Goal: Task Accomplishment & Management: Manage account settings

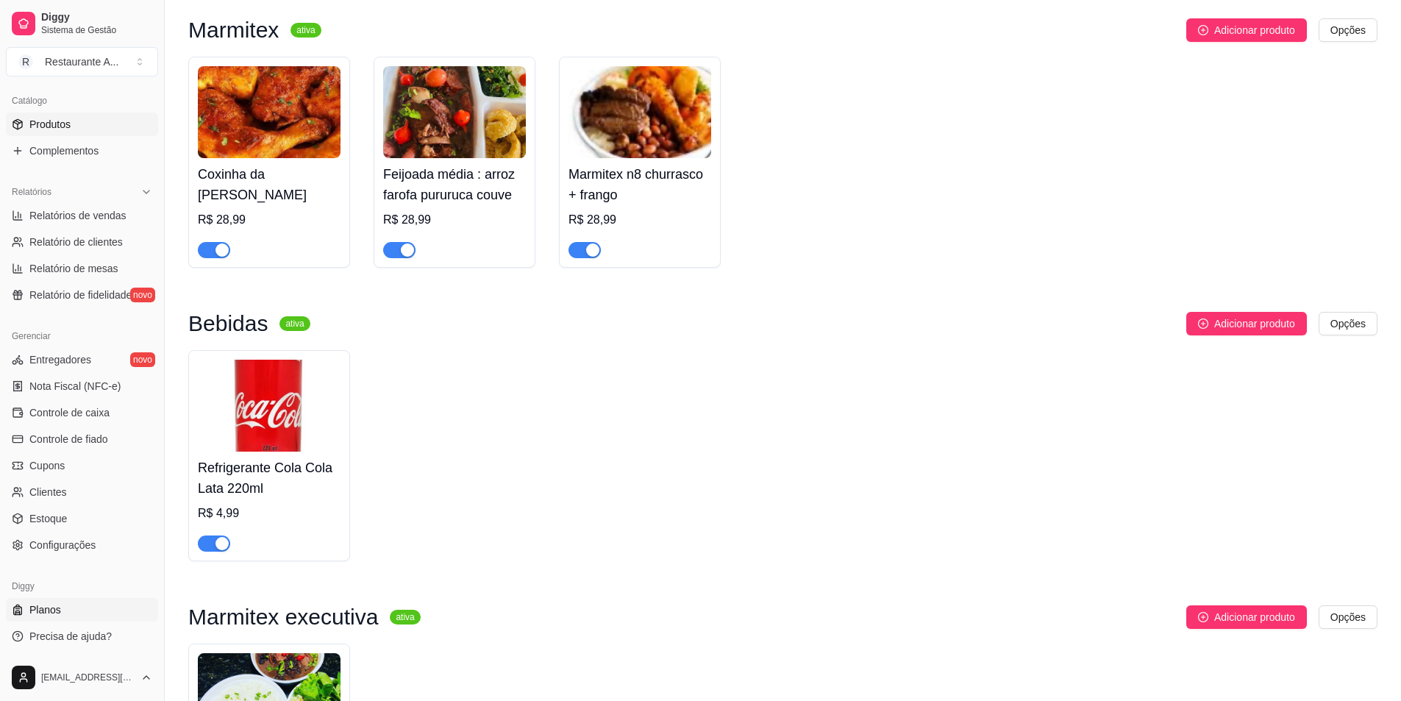
scroll to position [147, 0]
click at [85, 552] on span "Configurações" at bounding box center [62, 545] width 66 height 15
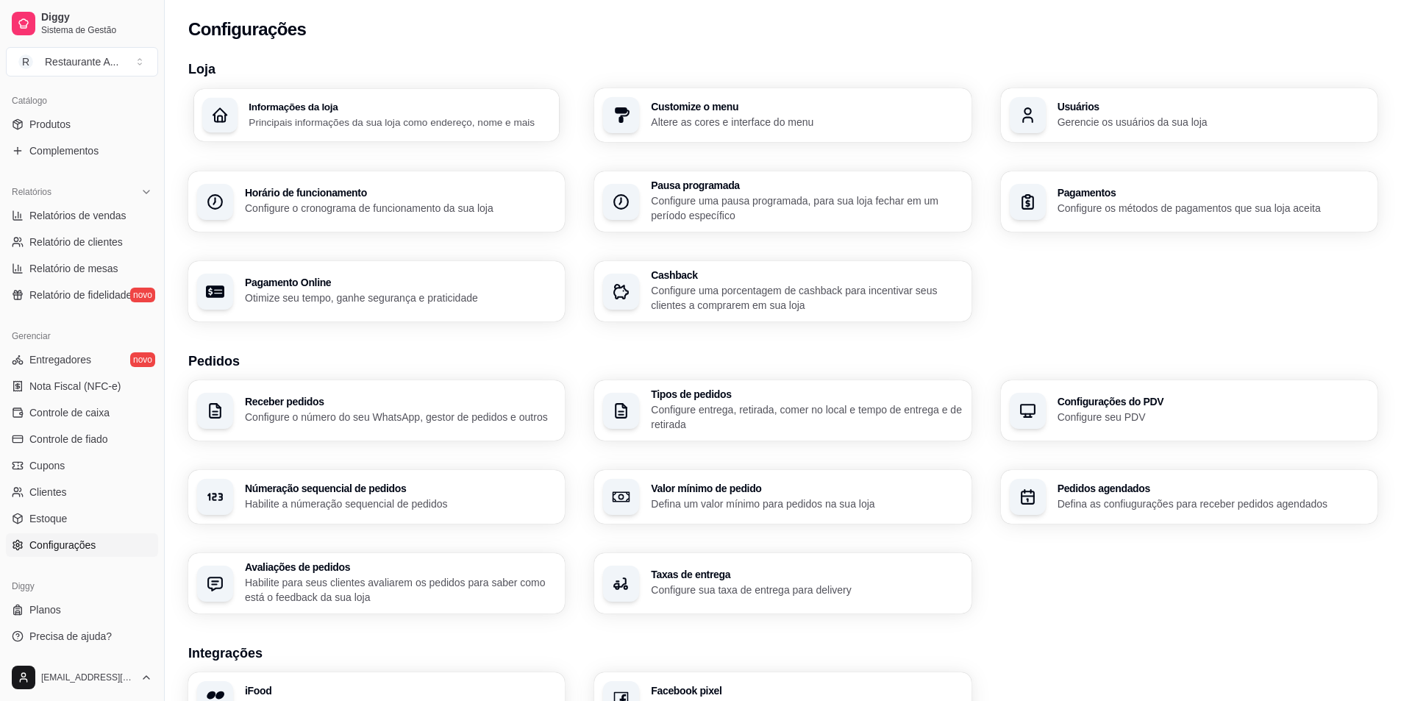
click at [401, 118] on p "Principais informações da sua loja como endereço, nome e mais" at bounding box center [400, 122] width 302 height 14
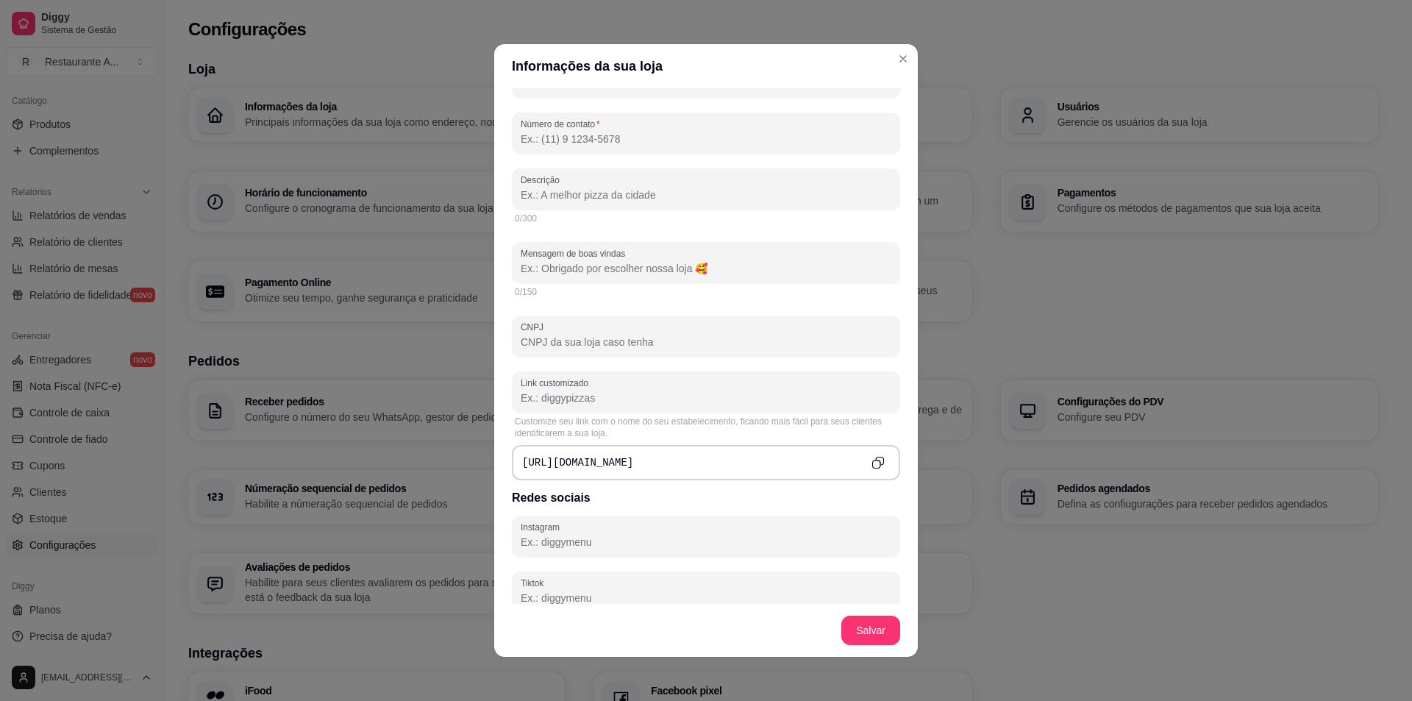
scroll to position [294, 0]
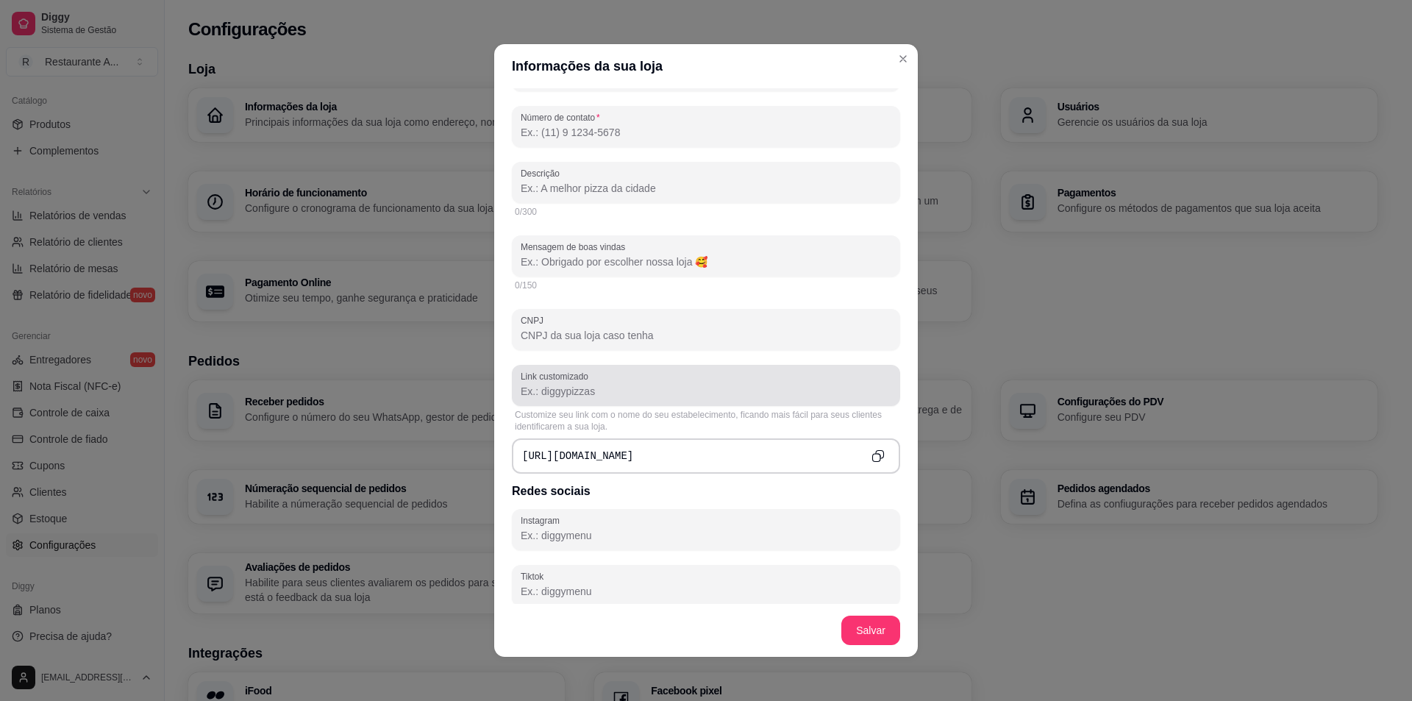
click at [594, 394] on input "Link customizado" at bounding box center [706, 391] width 371 height 15
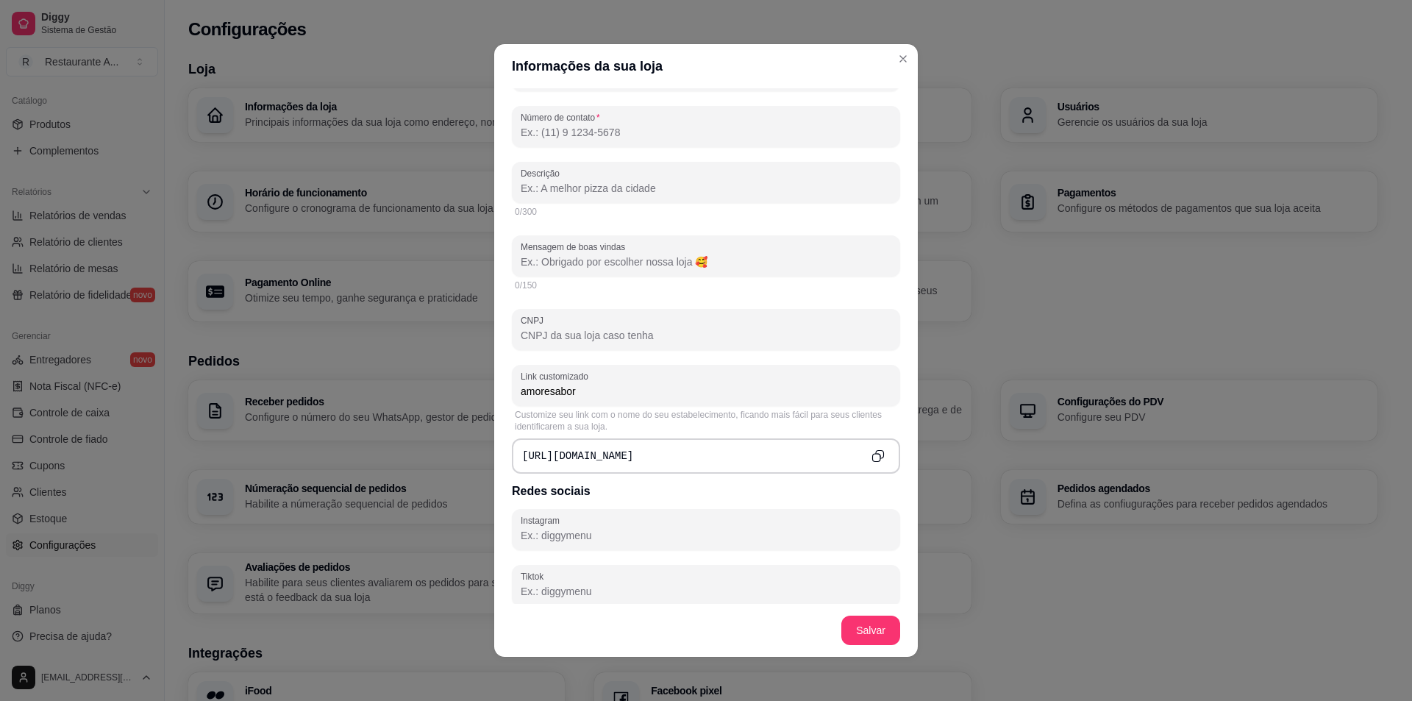
type input "amoresabor"
click at [658, 490] on h3 "Redes sociais" at bounding box center [706, 492] width 388 height 18
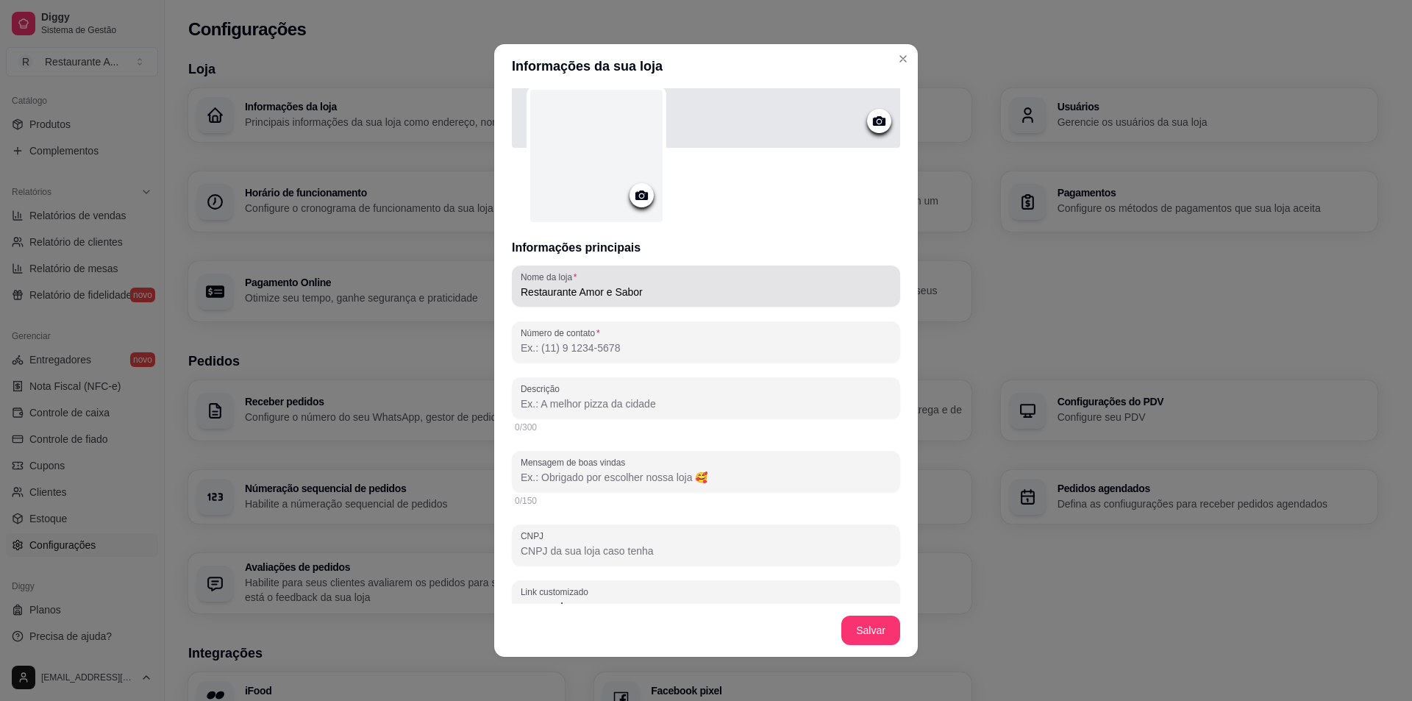
scroll to position [74, 0]
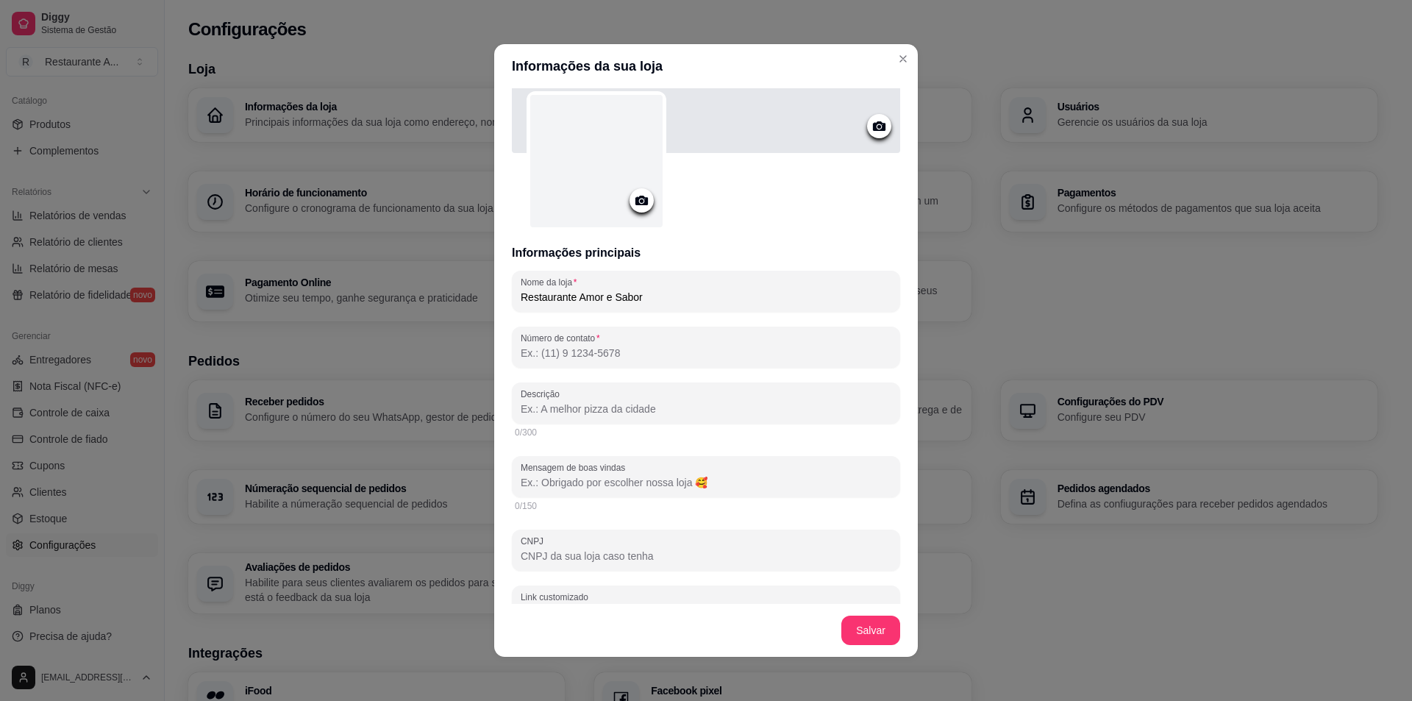
click at [622, 207] on div at bounding box center [596, 161] width 132 height 132
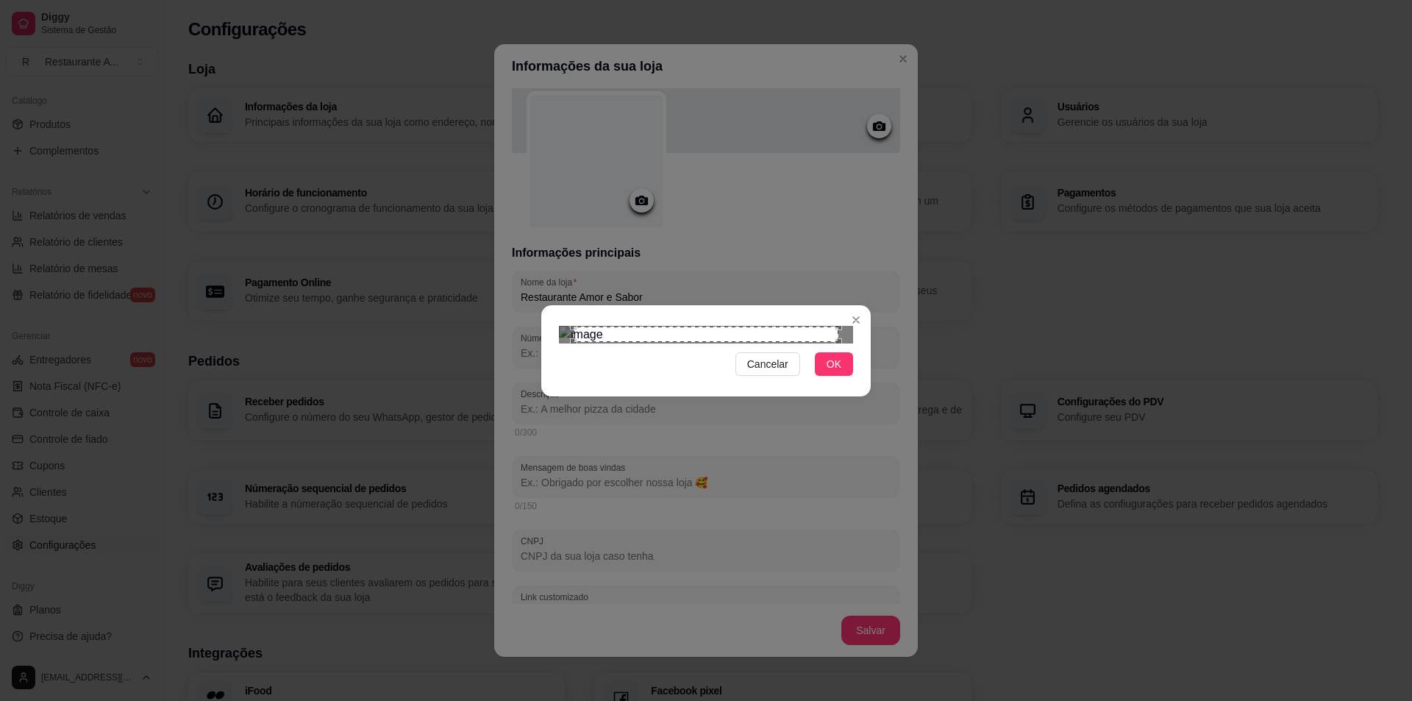
click at [519, 142] on div "Cancelar OK" at bounding box center [706, 350] width 1412 height 701
click at [867, 382] on div "Cancelar OK" at bounding box center [706, 351] width 330 height 62
click at [841, 372] on span "OK" at bounding box center [834, 364] width 15 height 16
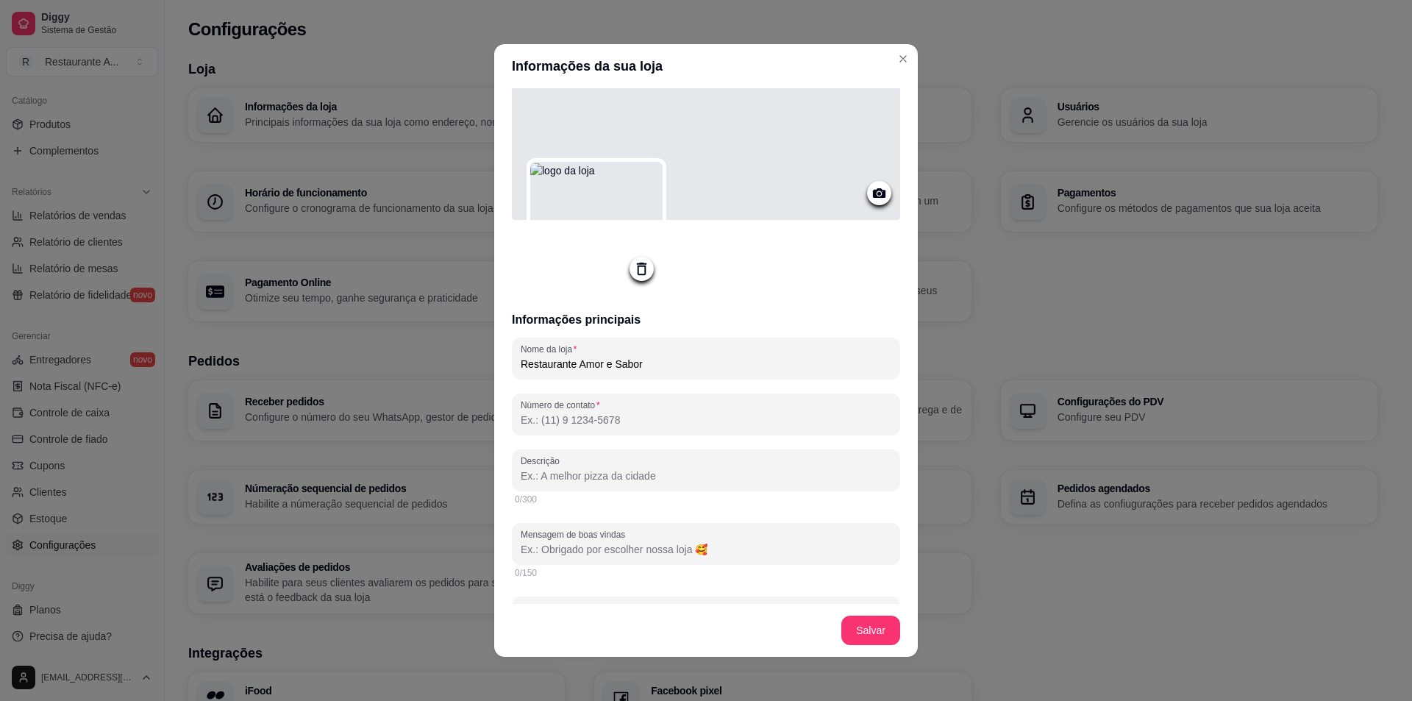
scroll to position [0, 0]
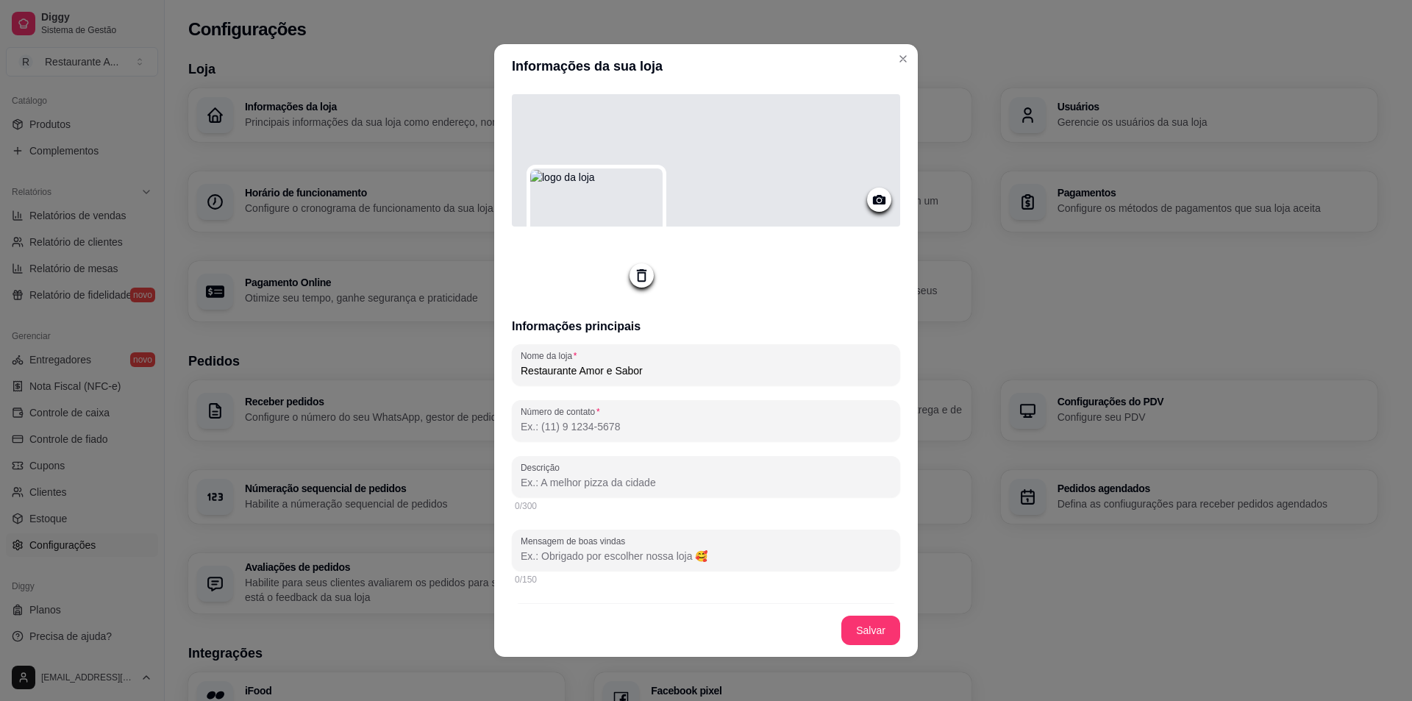
click at [878, 200] on circle at bounding box center [880, 201] width 4 height 4
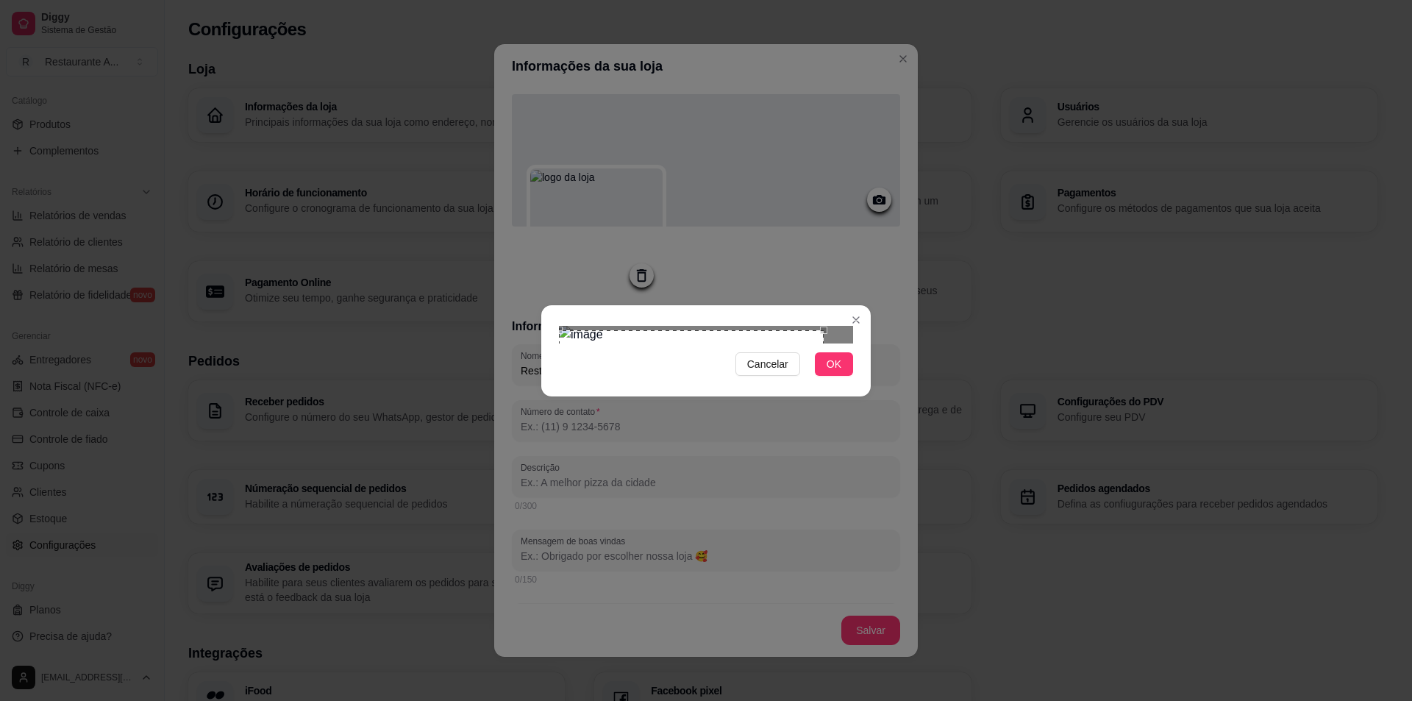
click at [632, 330] on div "Use the arrow keys to move the crop selection area" at bounding box center [691, 374] width 265 height 88
click at [858, 320] on div "Cancelar OK" at bounding box center [706, 351] width 330 height 62
click at [842, 330] on div "Use the arrow keys to move the crop selection area" at bounding box center [706, 379] width 294 height 98
click at [852, 344] on div at bounding box center [706, 335] width 294 height 18
click at [812, 326] on div "Use the arrow keys to move the crop selection area" at bounding box center [706, 375] width 294 height 98
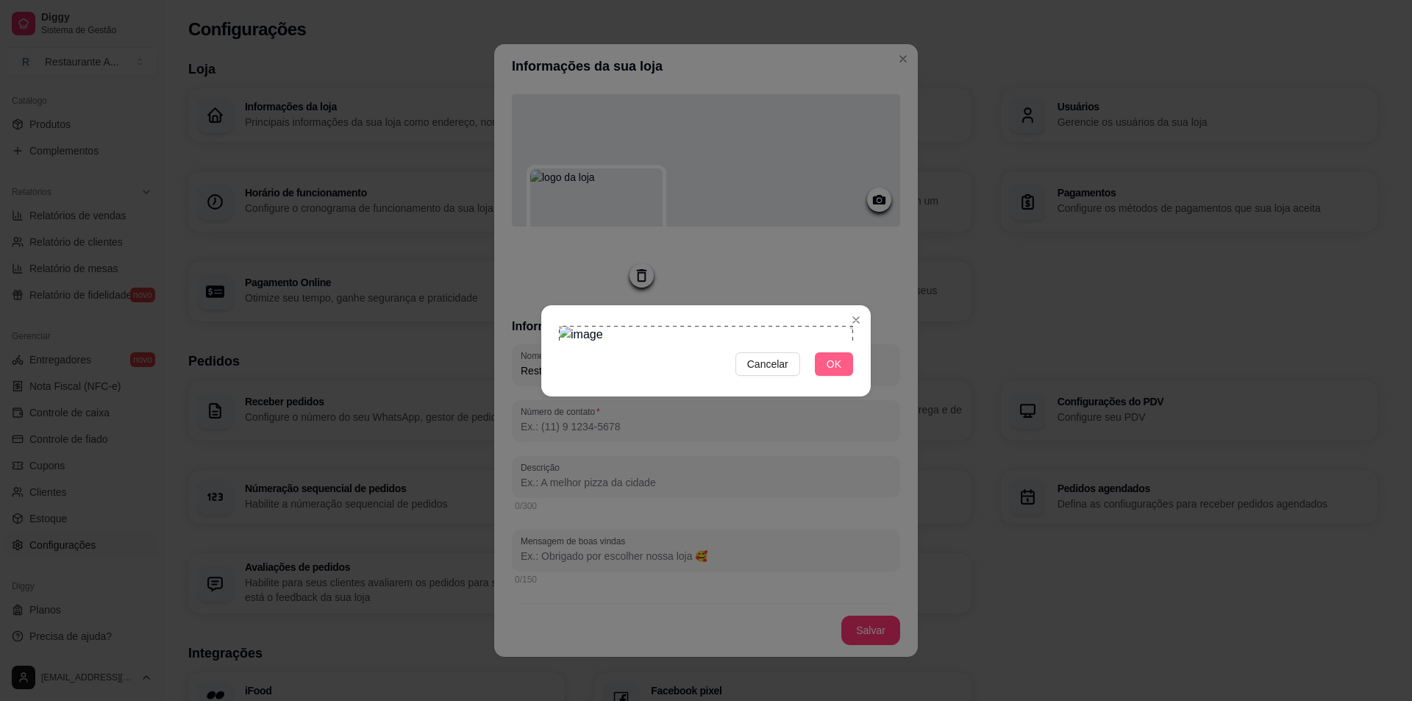
click at [839, 372] on span "OK" at bounding box center [834, 364] width 15 height 16
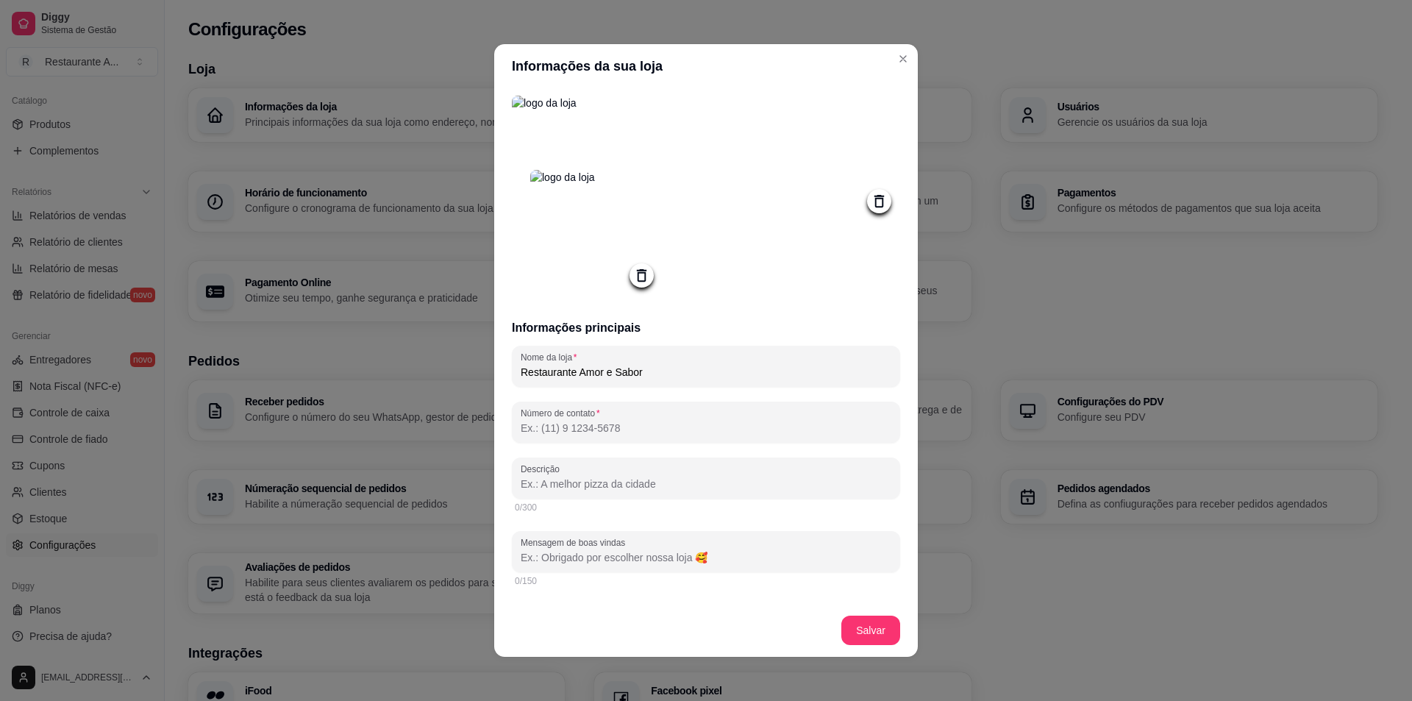
click at [748, 429] on input "Número de contato" at bounding box center [706, 428] width 371 height 15
type input "[PHONE_NUMBER]"
click at [728, 488] on input "Descrição" at bounding box center [706, 484] width 371 height 15
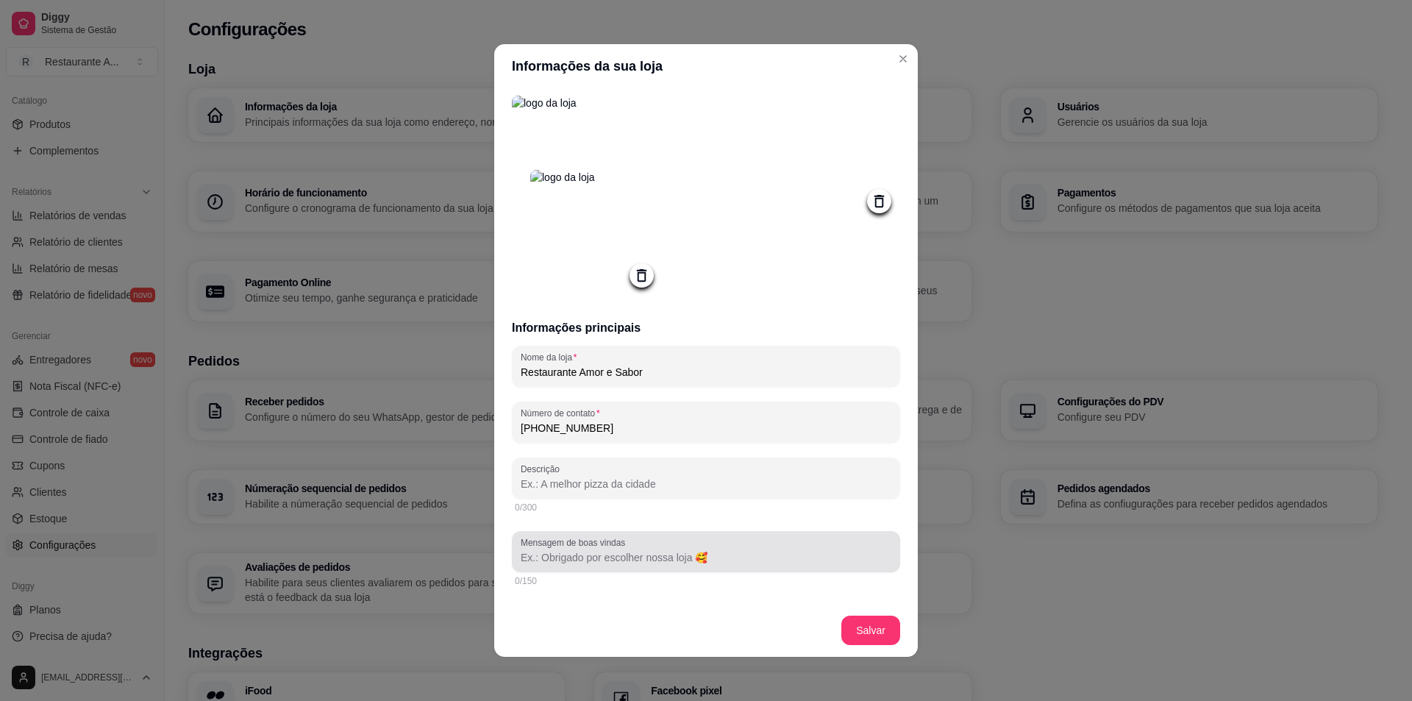
click at [681, 560] on input "Mensagem de boas vindas" at bounding box center [706, 557] width 371 height 15
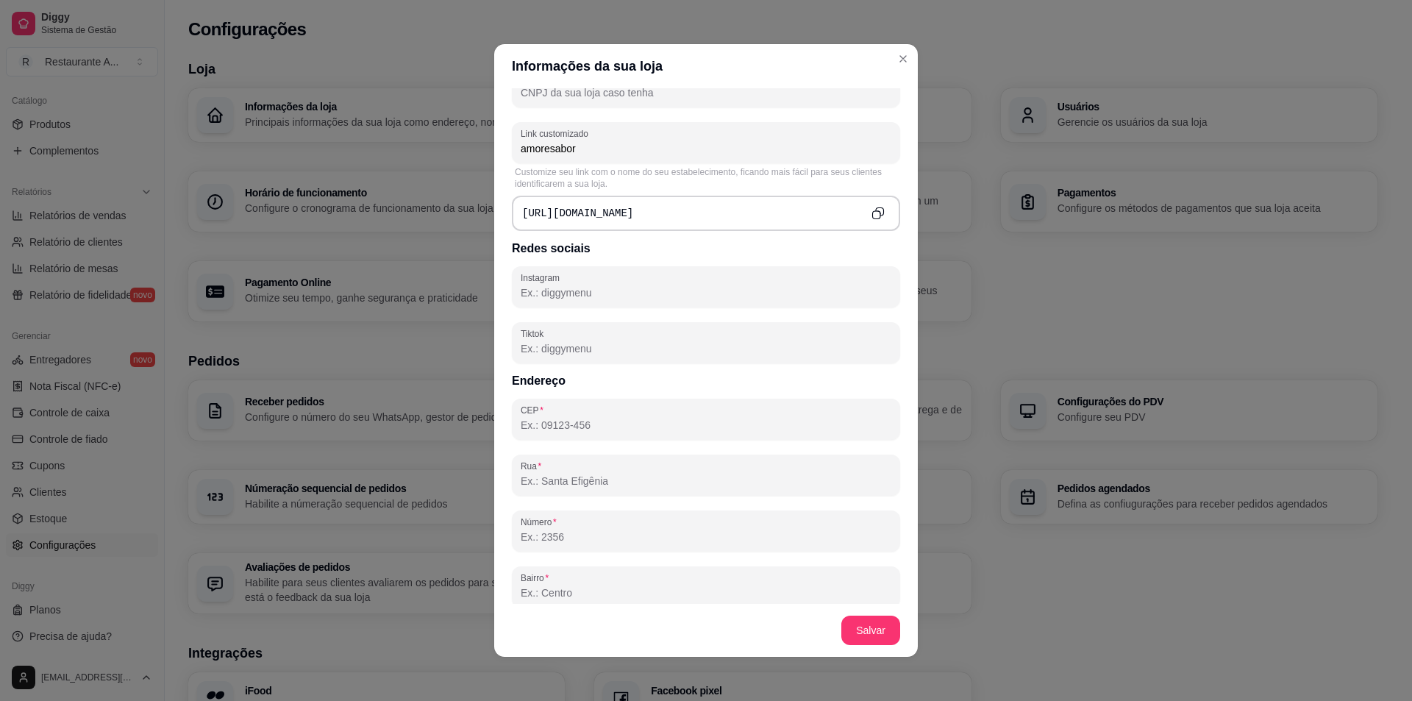
scroll to position [588, 0]
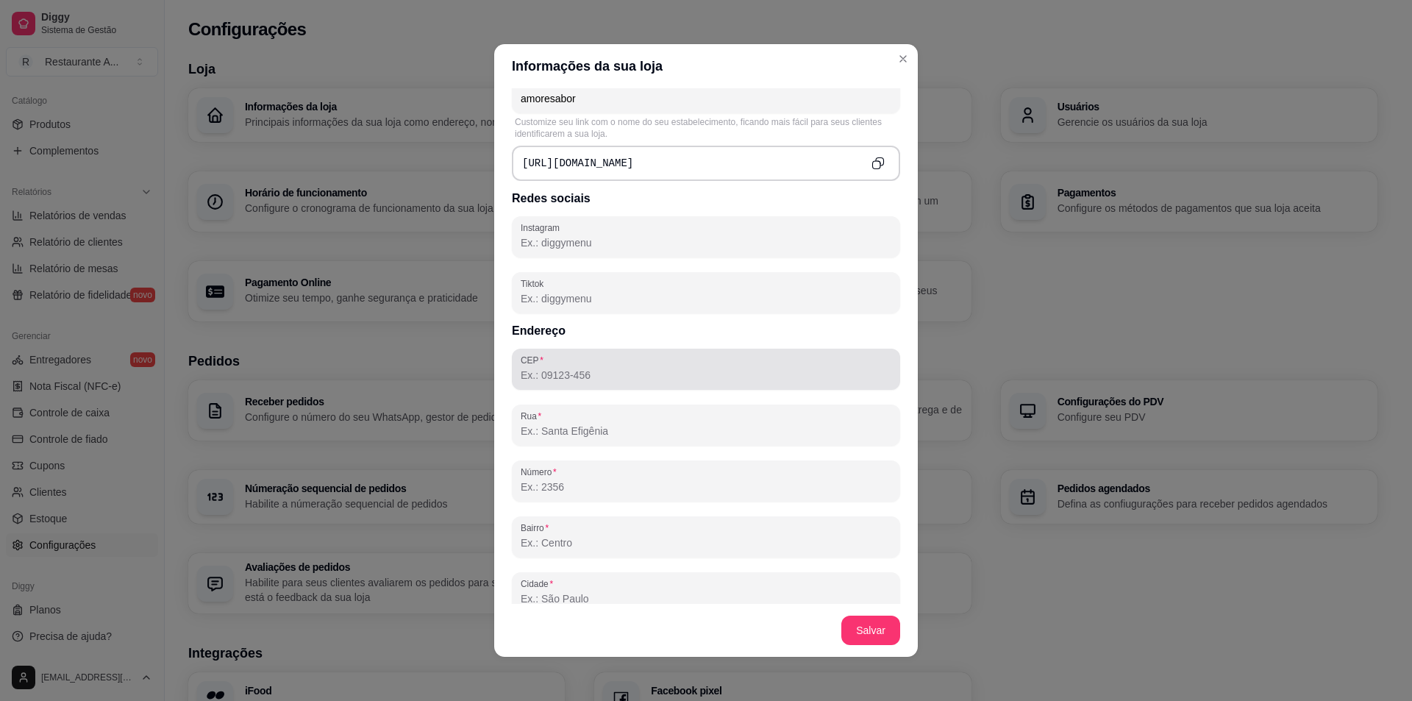
click at [703, 388] on div "CEP" at bounding box center [706, 369] width 388 height 41
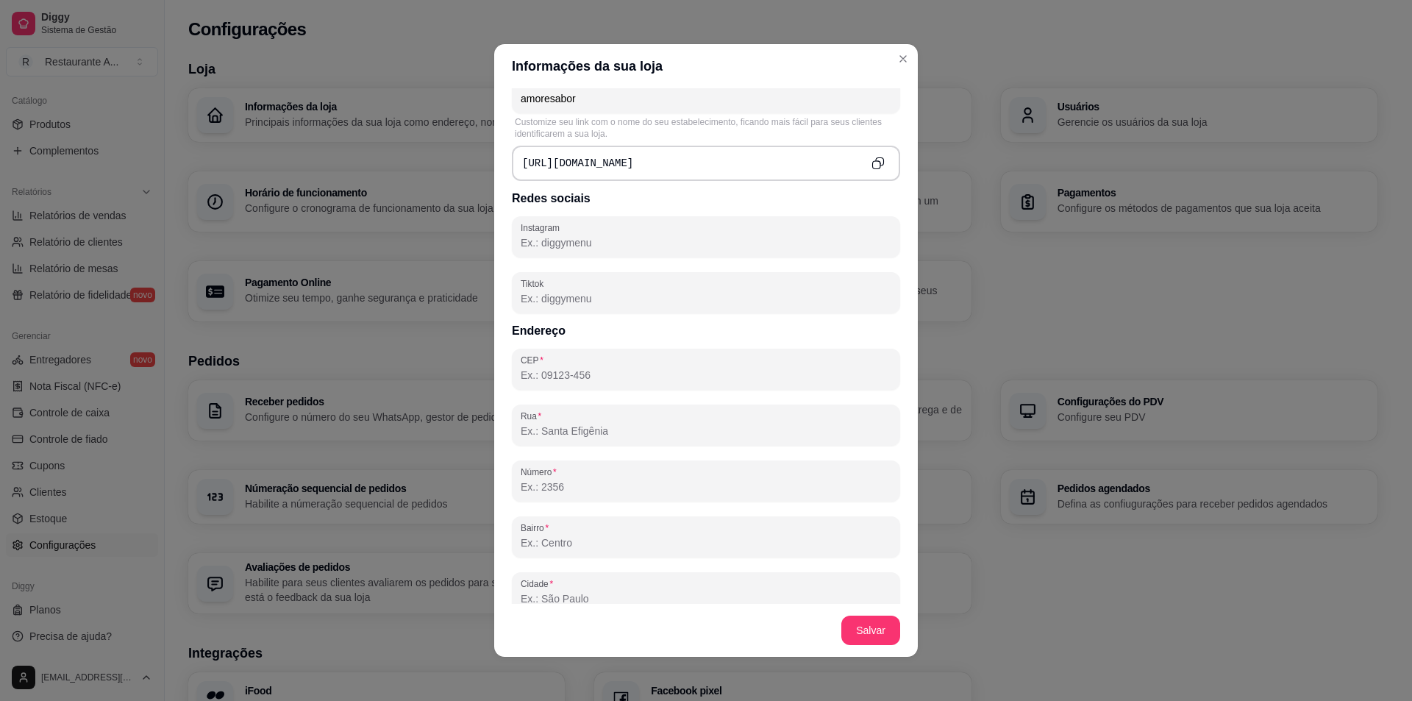
paste input "CEP"
paste input "79072-445"
type input "79072-445"
type input "[GEOGRAPHIC_DATA] [PERSON_NAME]"
type input "Jardim [PERSON_NAME]"
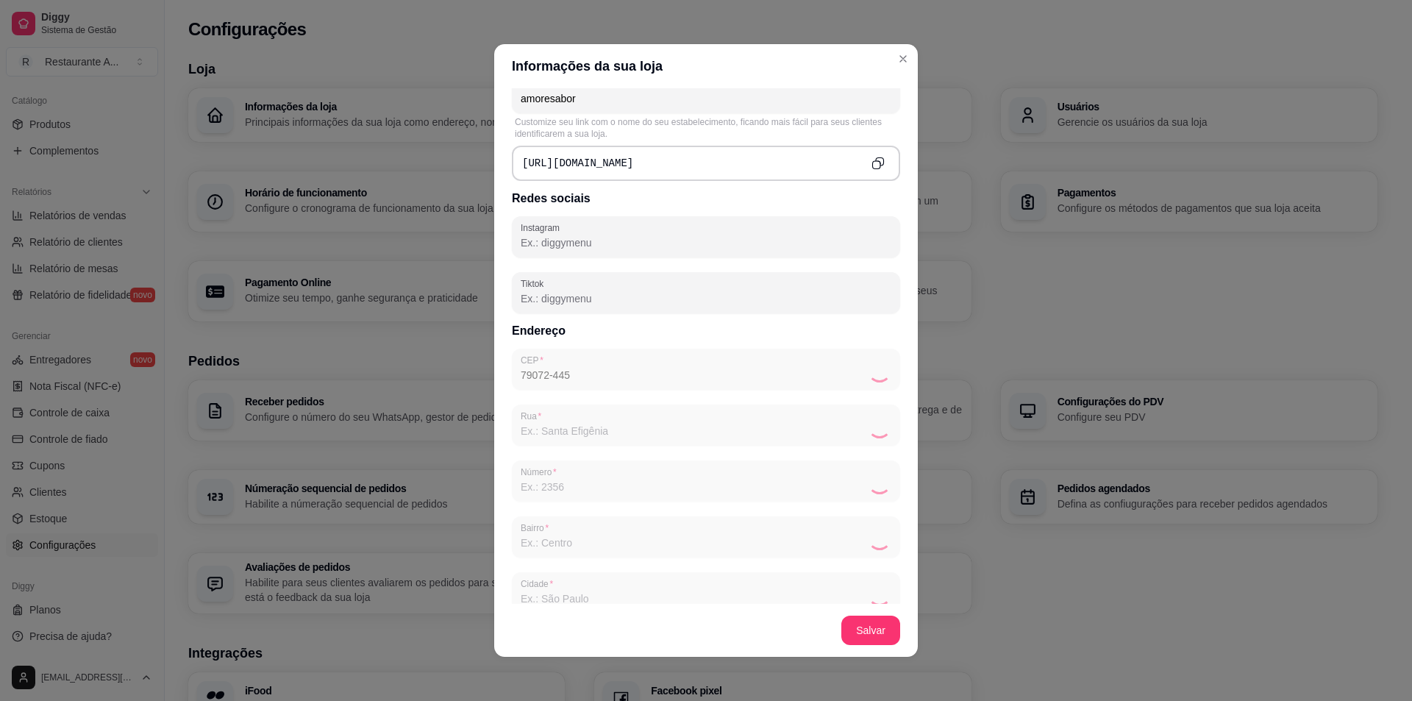
type input "[GEOGRAPHIC_DATA]"
type input "MS"
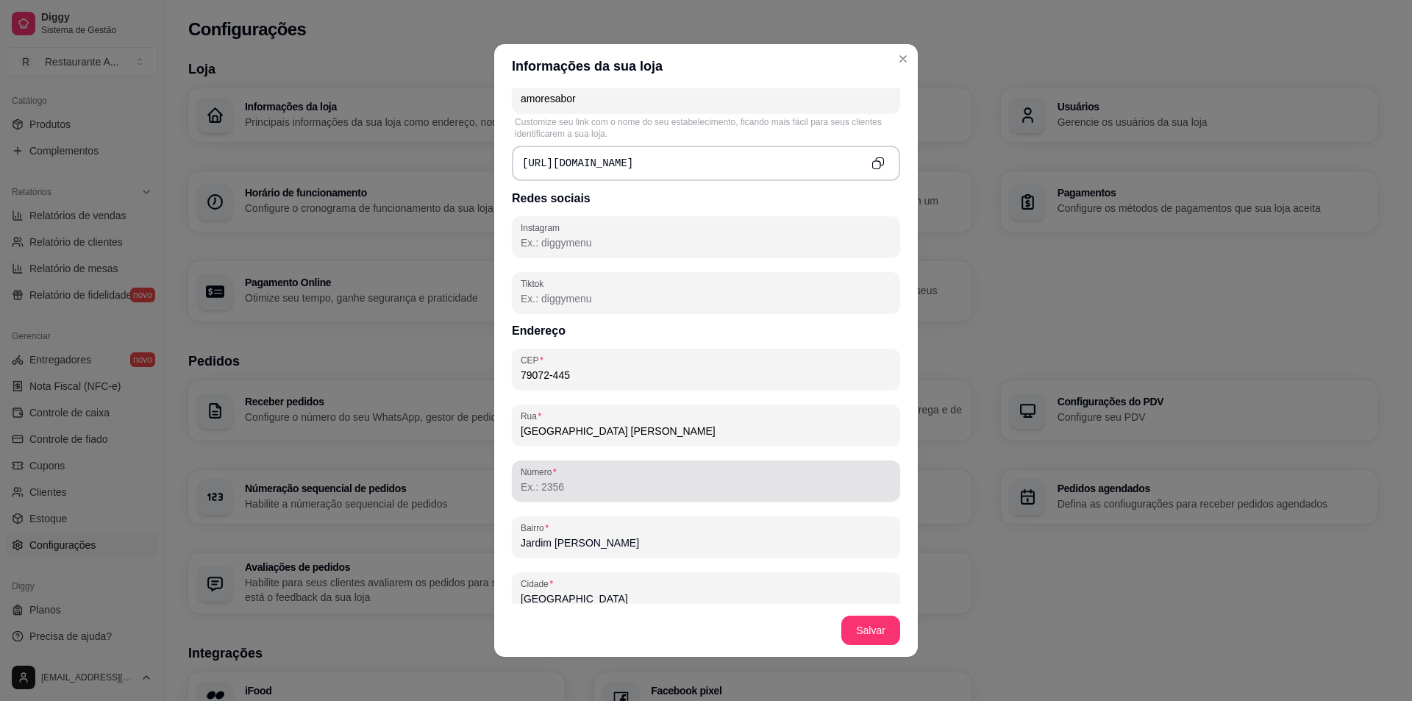
click at [616, 494] on input "Número" at bounding box center [706, 487] width 371 height 15
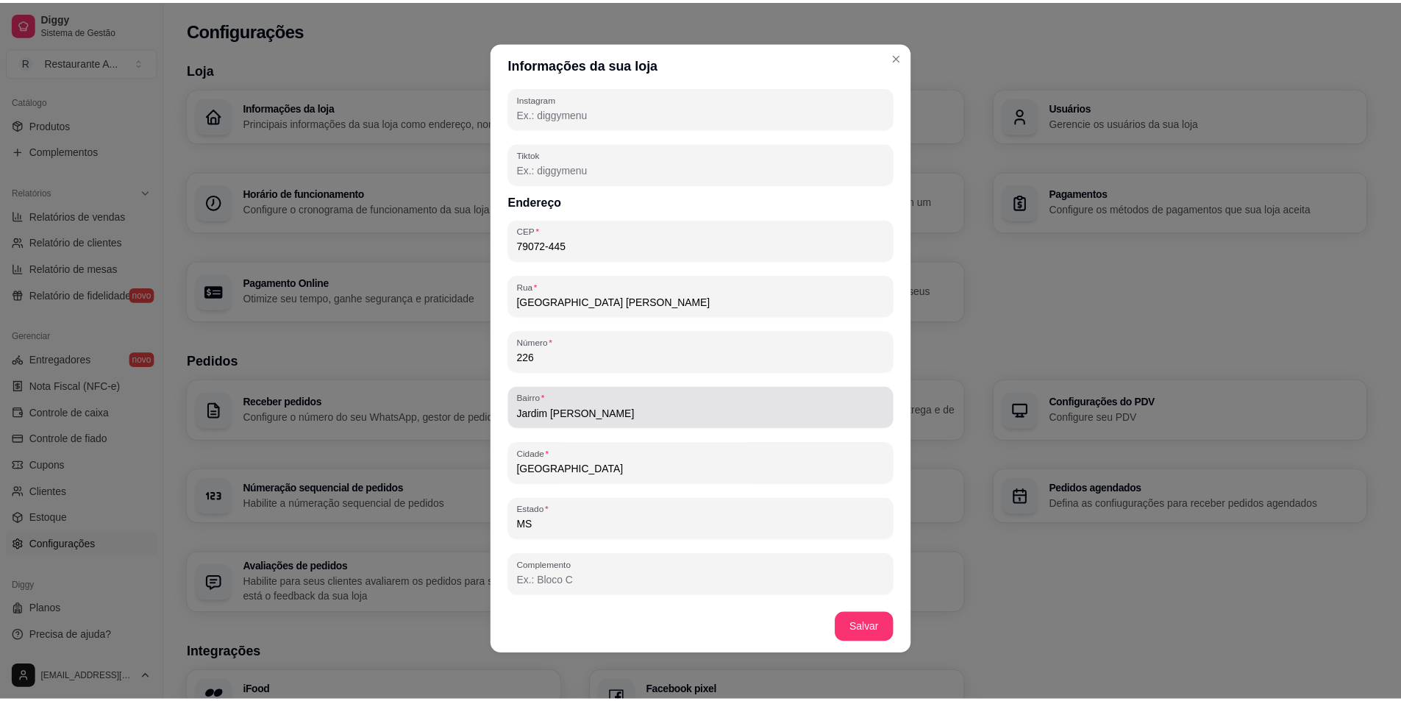
scroll to position [3, 0]
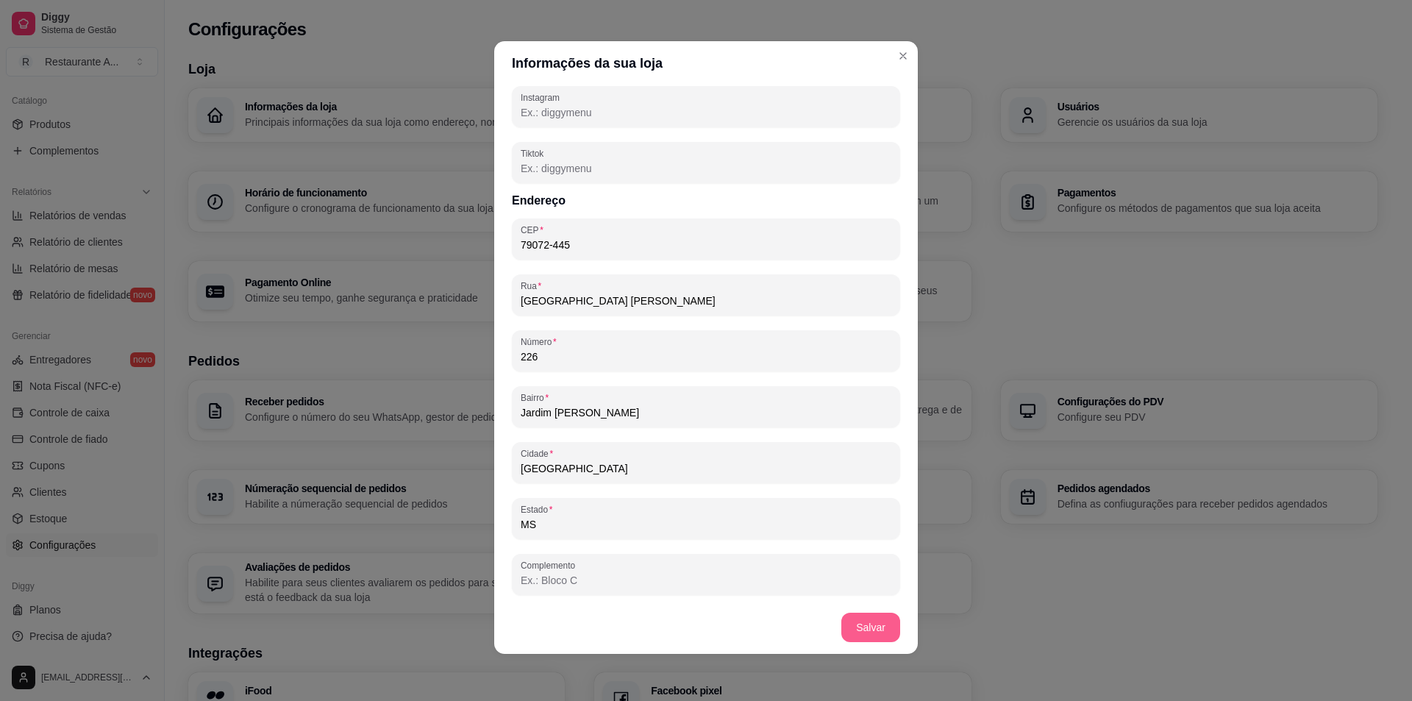
type input "226"
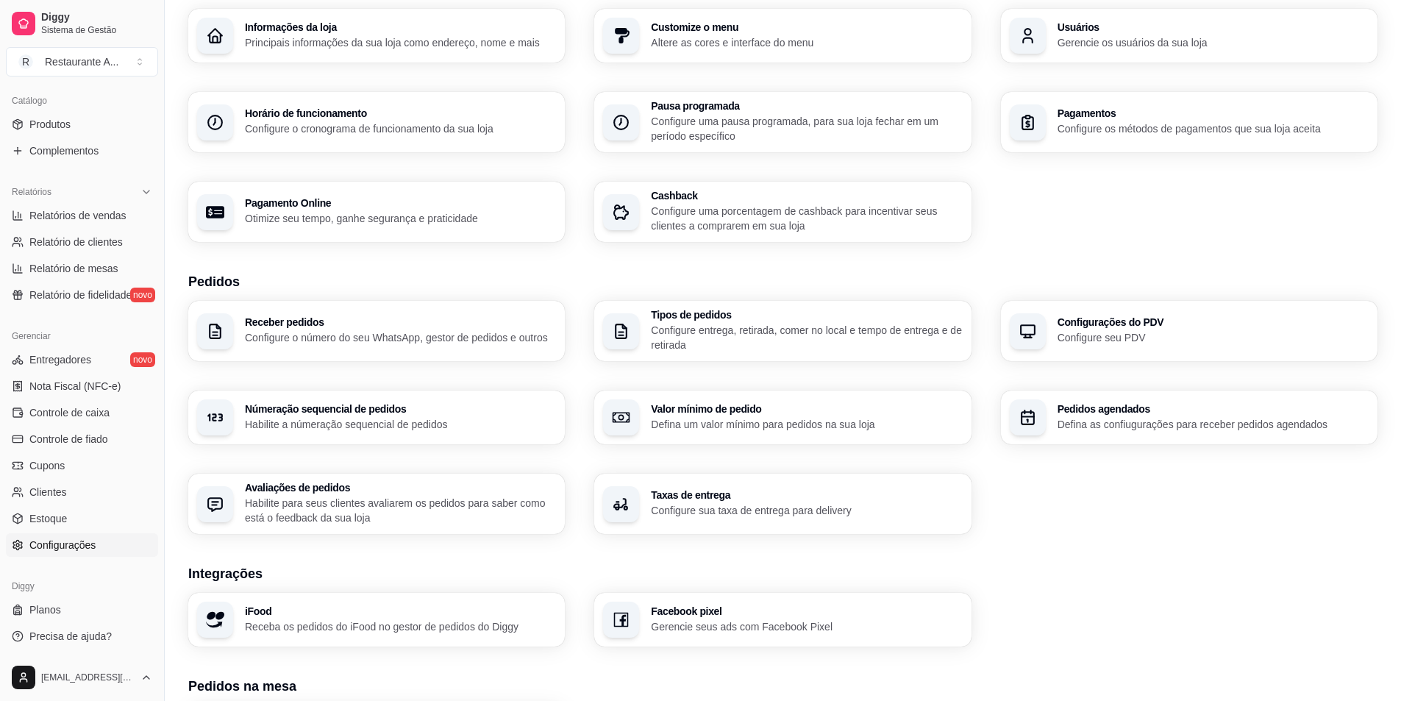
scroll to position [74, 0]
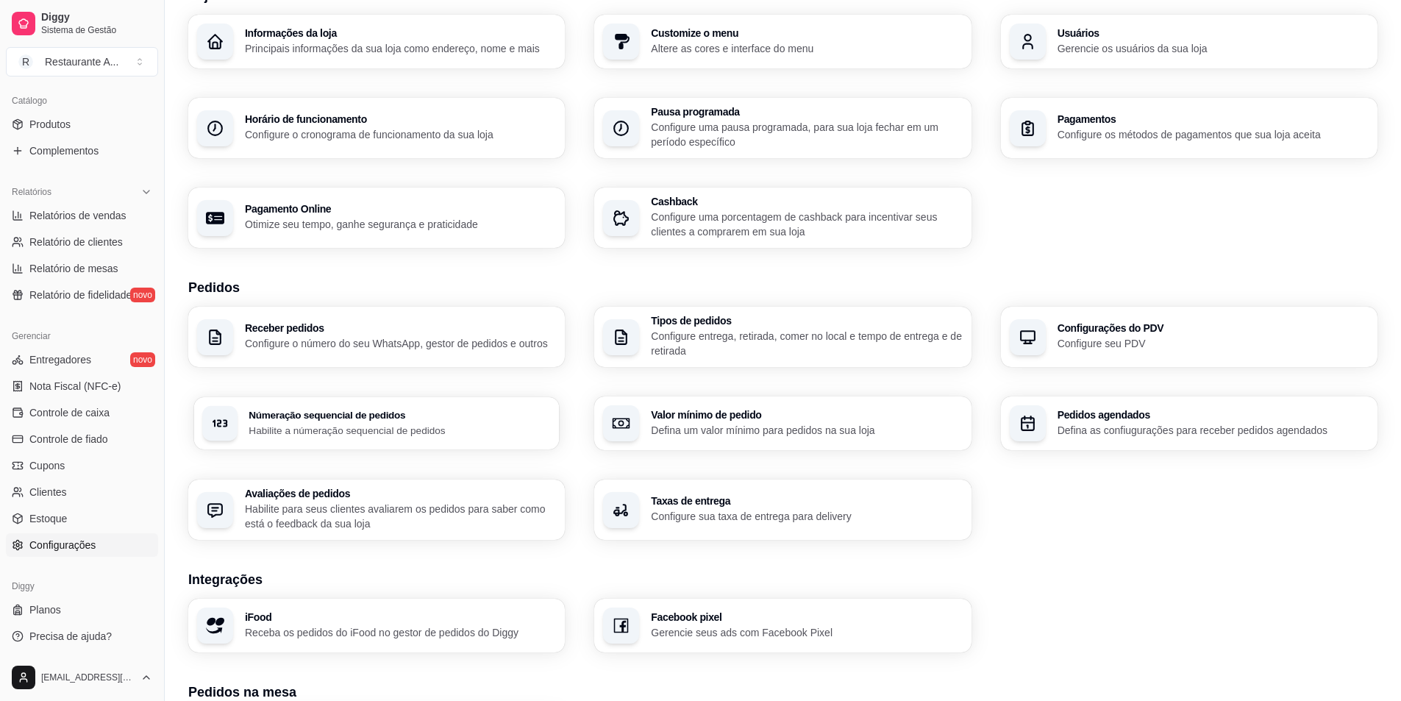
click at [368, 423] on p "Habilite a númeração sequencial de pedidos" at bounding box center [400, 430] width 302 height 14
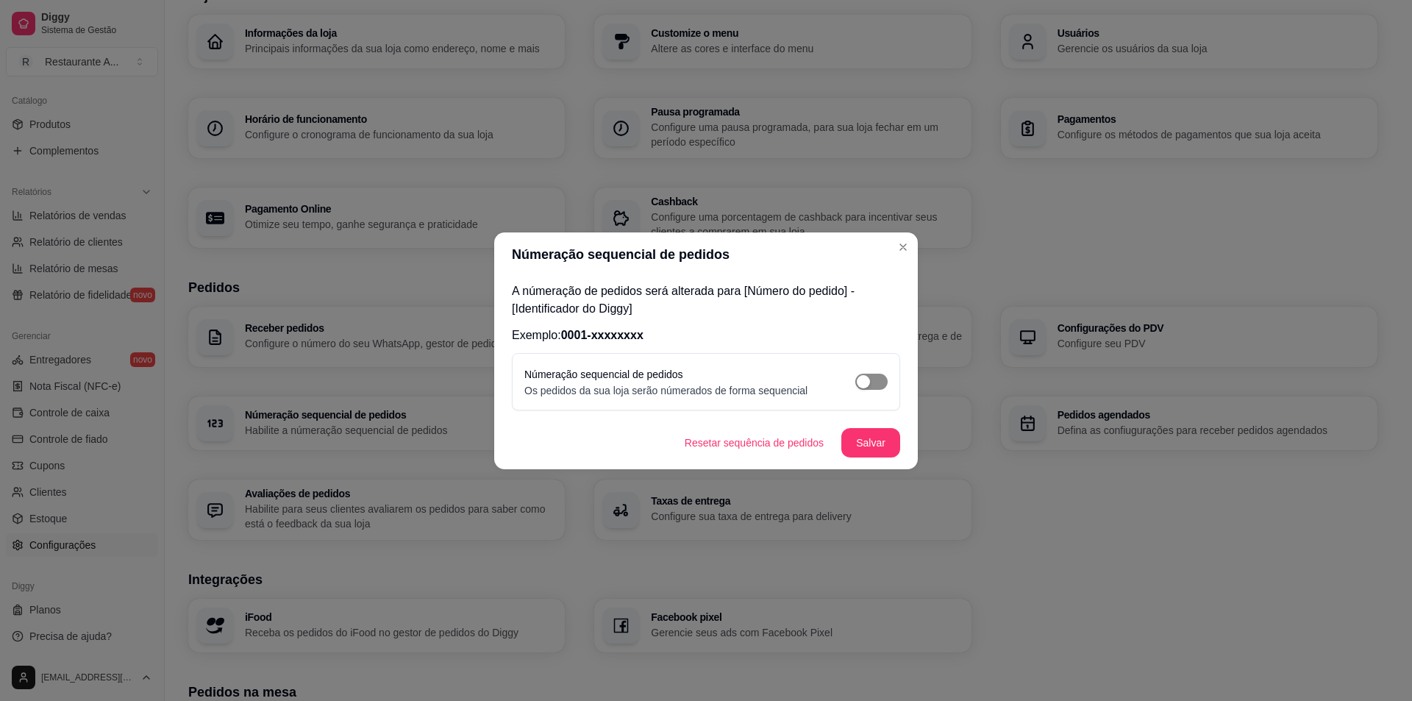
click at [878, 383] on span "button" at bounding box center [872, 382] width 32 height 16
click at [873, 447] on button "Salvar" at bounding box center [870, 442] width 57 height 29
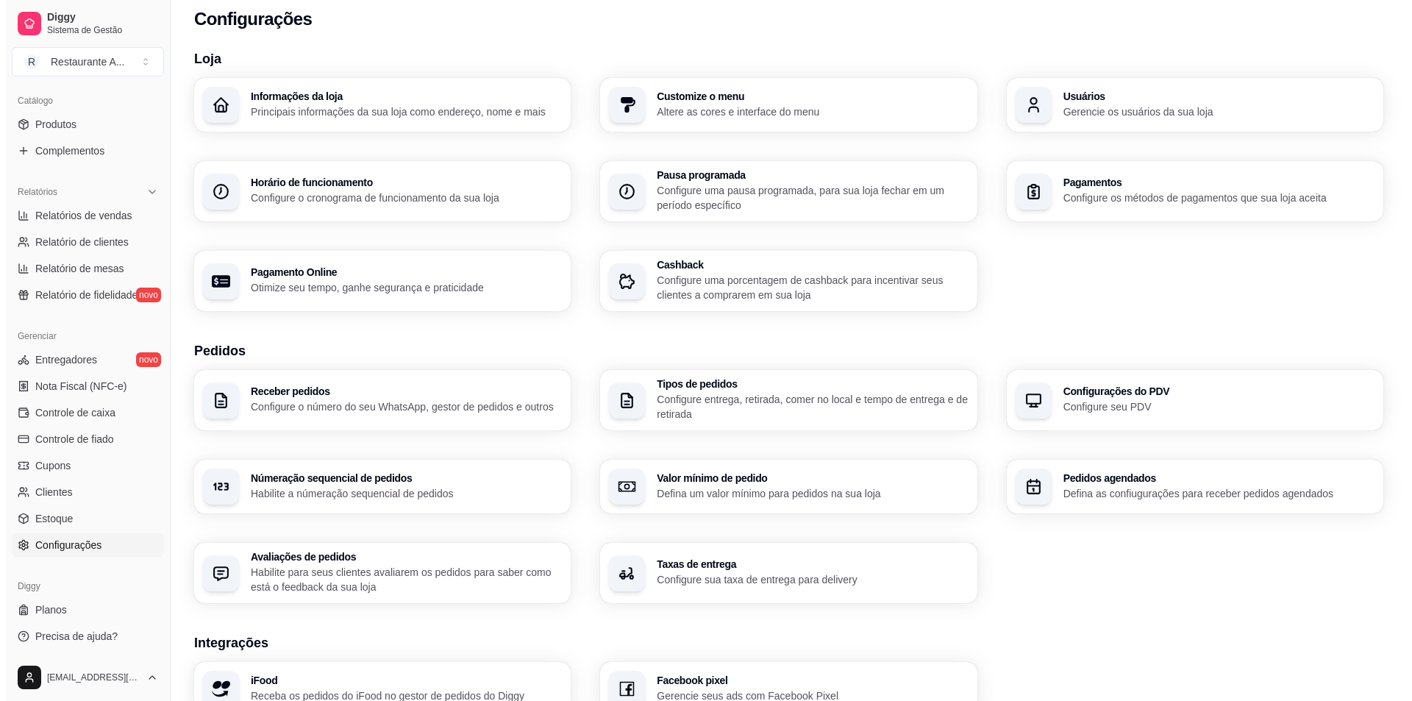
scroll to position [0, 0]
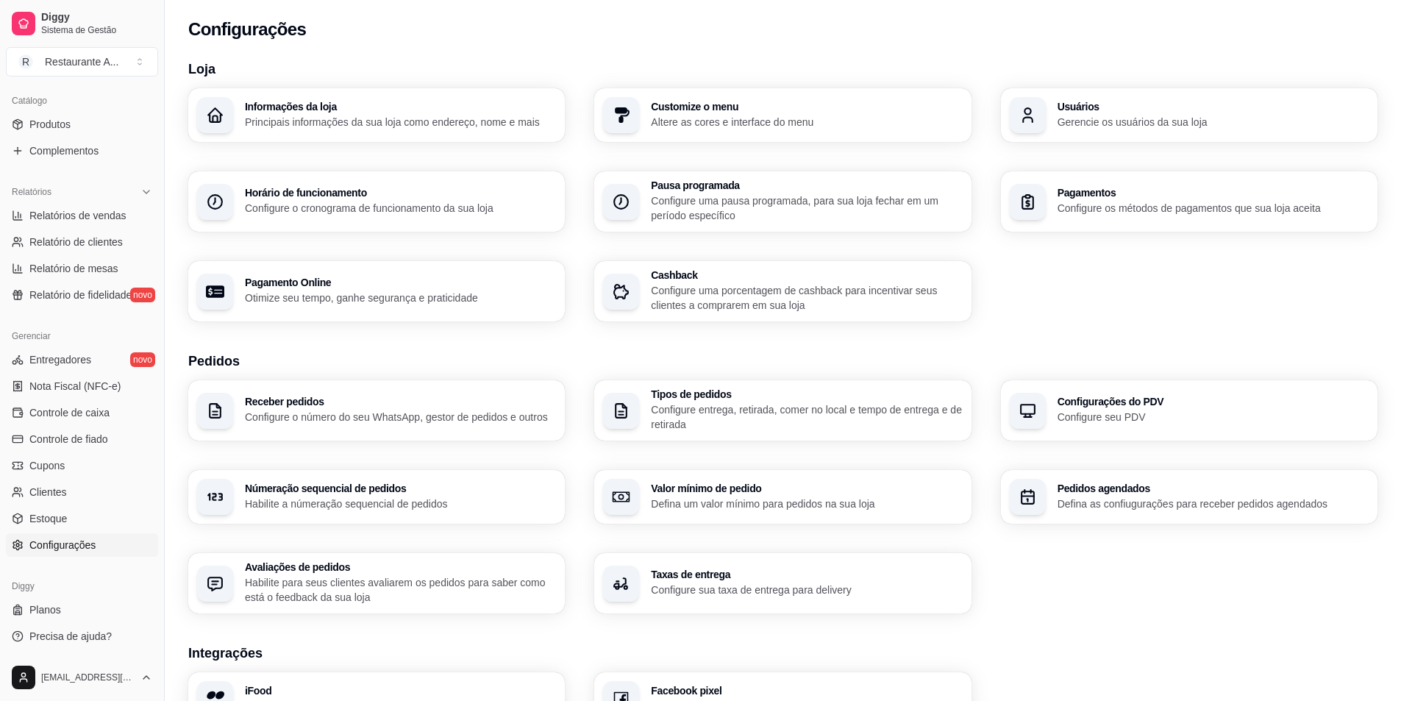
click at [348, 100] on div "Informações da loja Principais informações da sua loja como endereço, nome e ma…" at bounding box center [376, 115] width 377 height 54
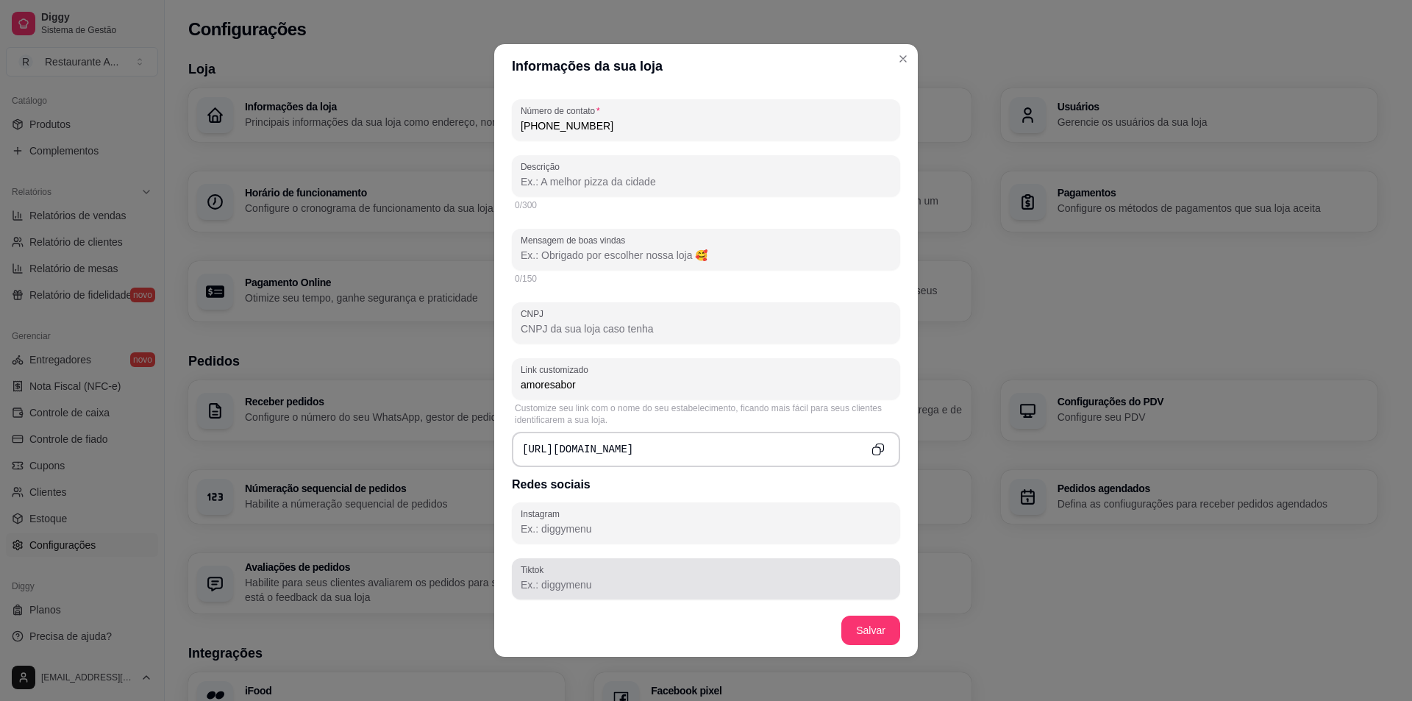
scroll to position [277, 0]
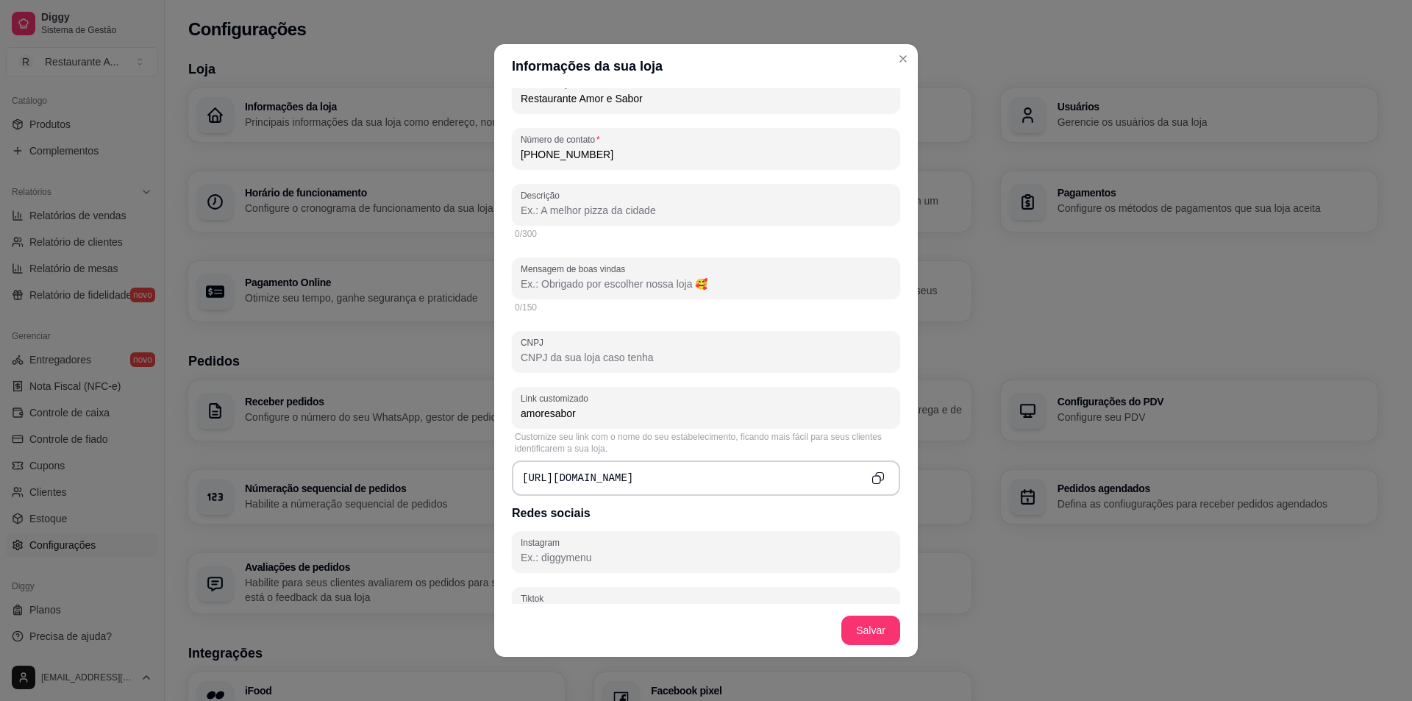
click at [634, 282] on input "Mensagem de boas vindas" at bounding box center [706, 284] width 371 height 15
paste input "🍽️ Restaurante Amor & Sabor Marmitas 🥘 tradicionais e fitness 💪 Feijoada delici…"
type input "🍽️ Restaurante Amor & Sabor Marmitas 🥘 tradicionais e fitness 💪 Feijoada delici…"
drag, startPoint x: 722, startPoint y: 308, endPoint x: 744, endPoint y: 322, distance: 25.5
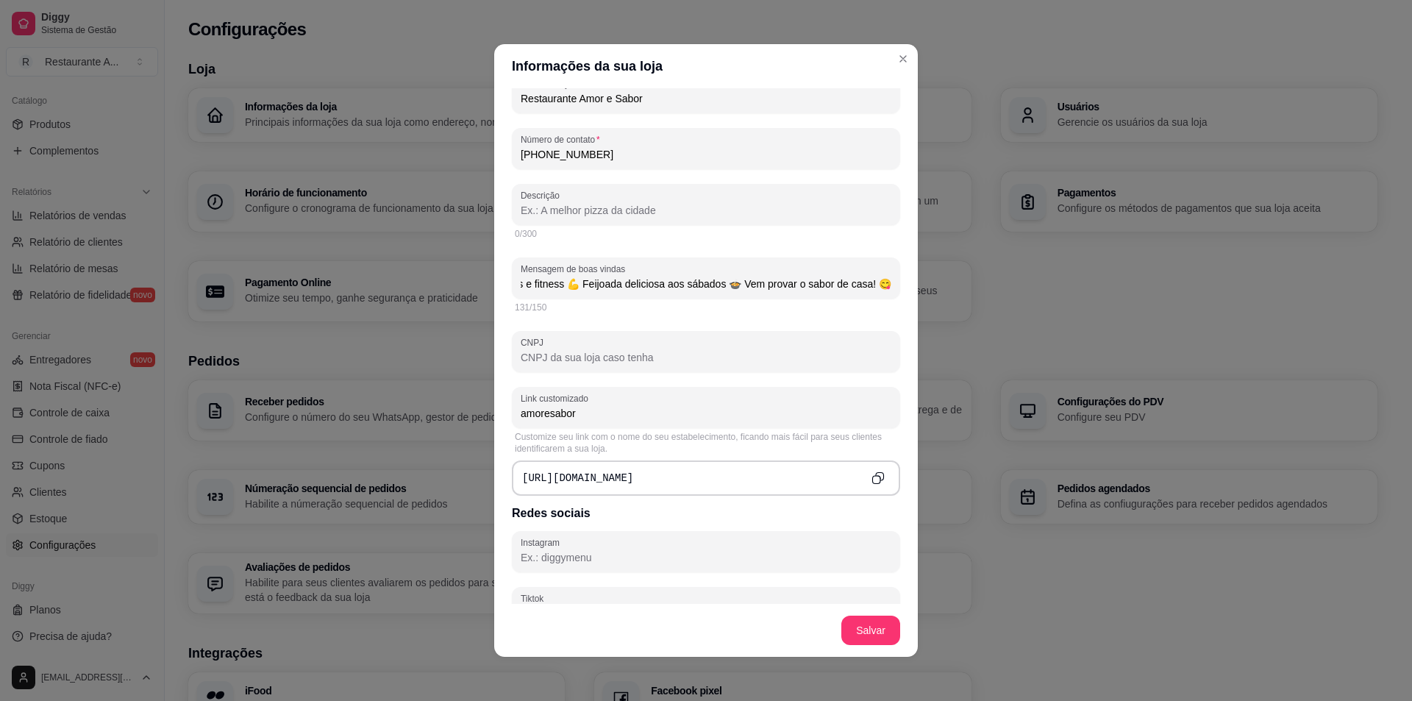
click at [722, 308] on div "131/150" at bounding box center [706, 308] width 383 height 12
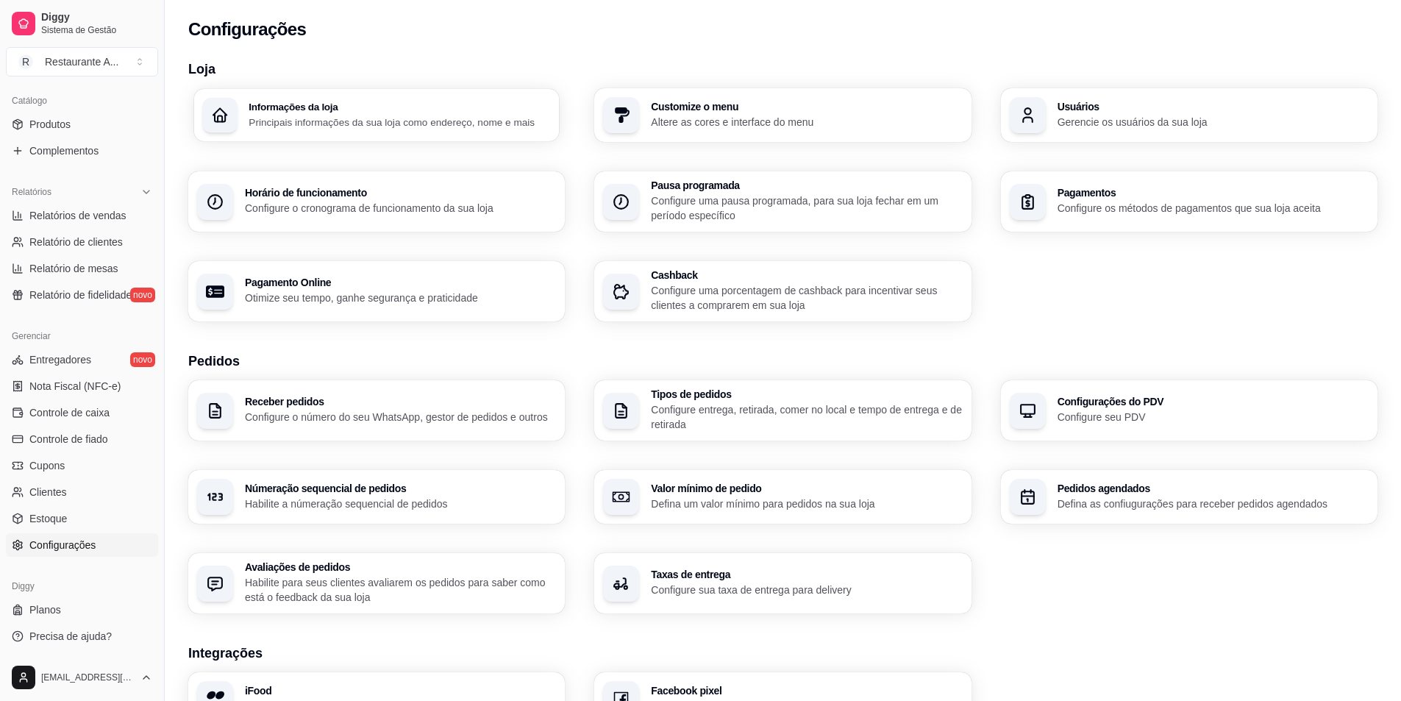
click at [342, 121] on p "Principais informações da sua loja como endereço, nome e mais" at bounding box center [400, 122] width 302 height 14
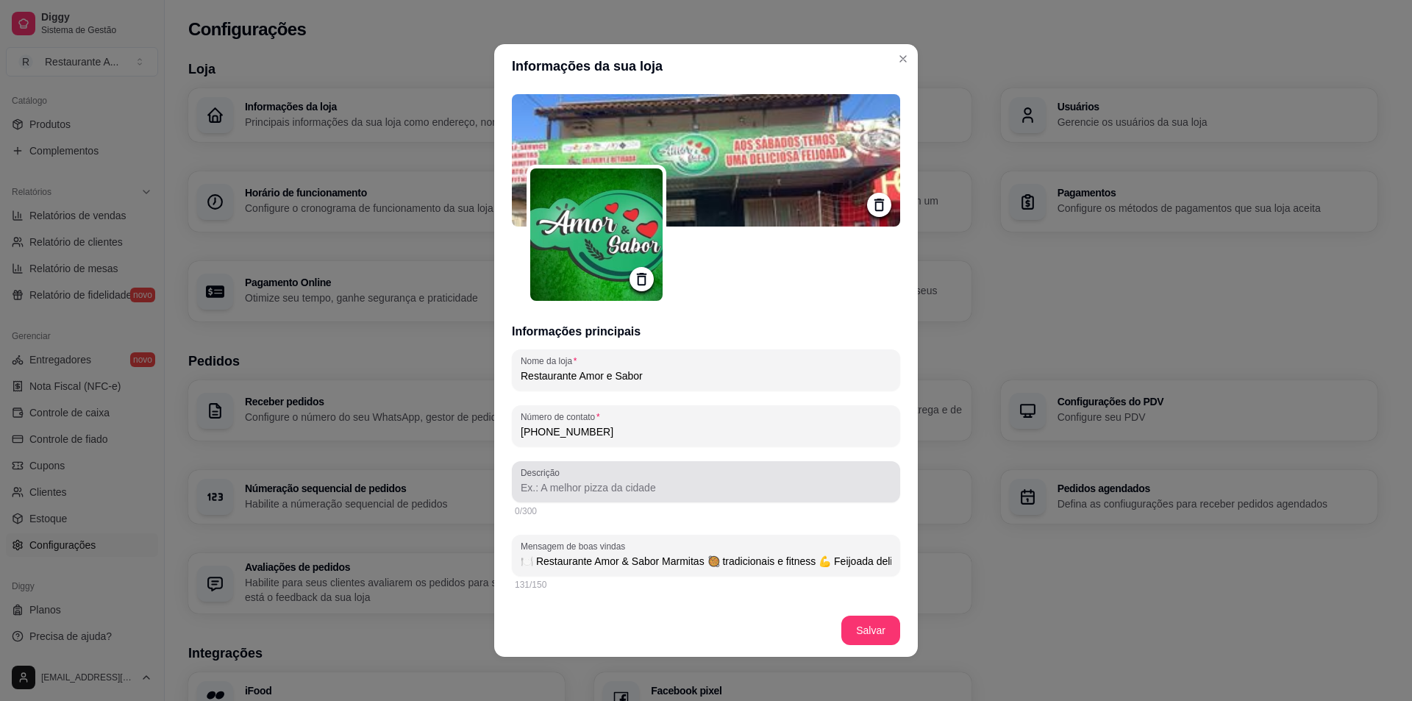
click at [600, 477] on div at bounding box center [706, 481] width 371 height 29
paste input "🍽️ Restaurante Amor & Sabor Marmitas 🥘 tradicionais e fitness 💪 Feijoada delici…"
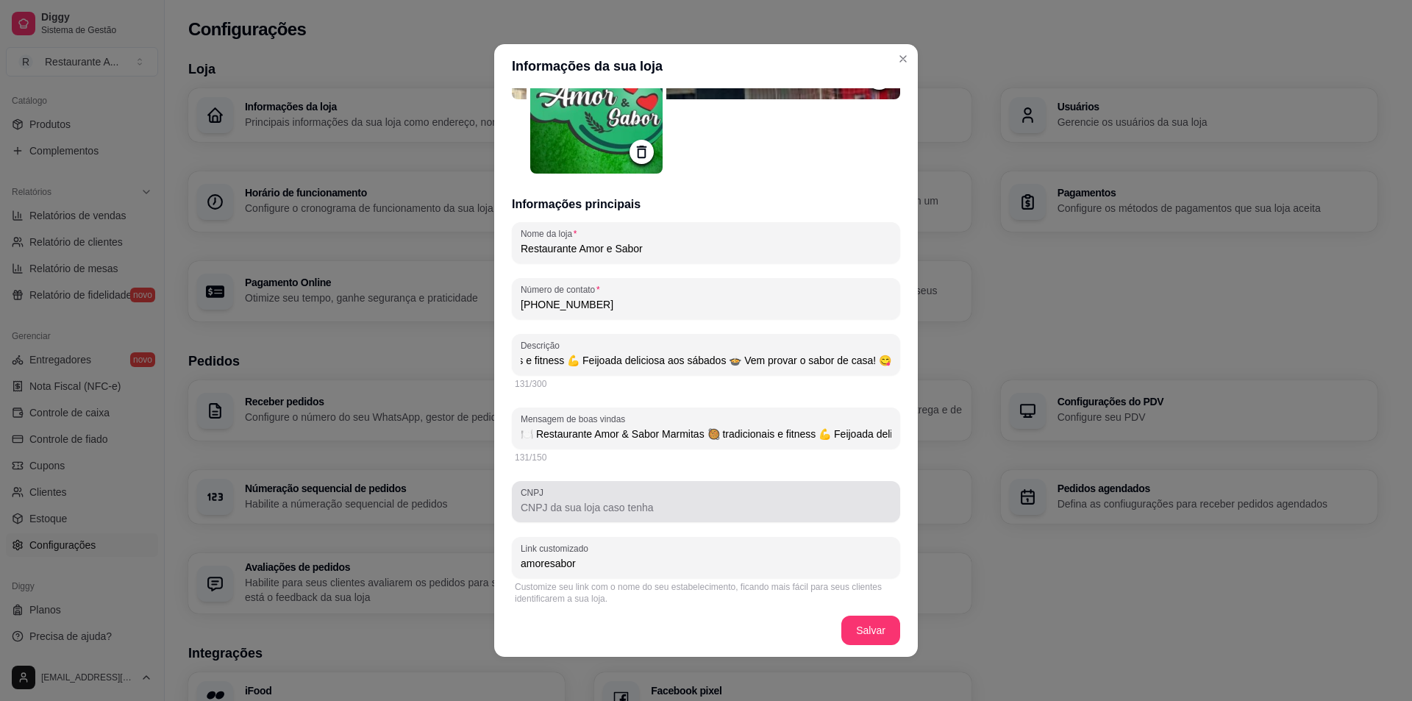
scroll to position [147, 0]
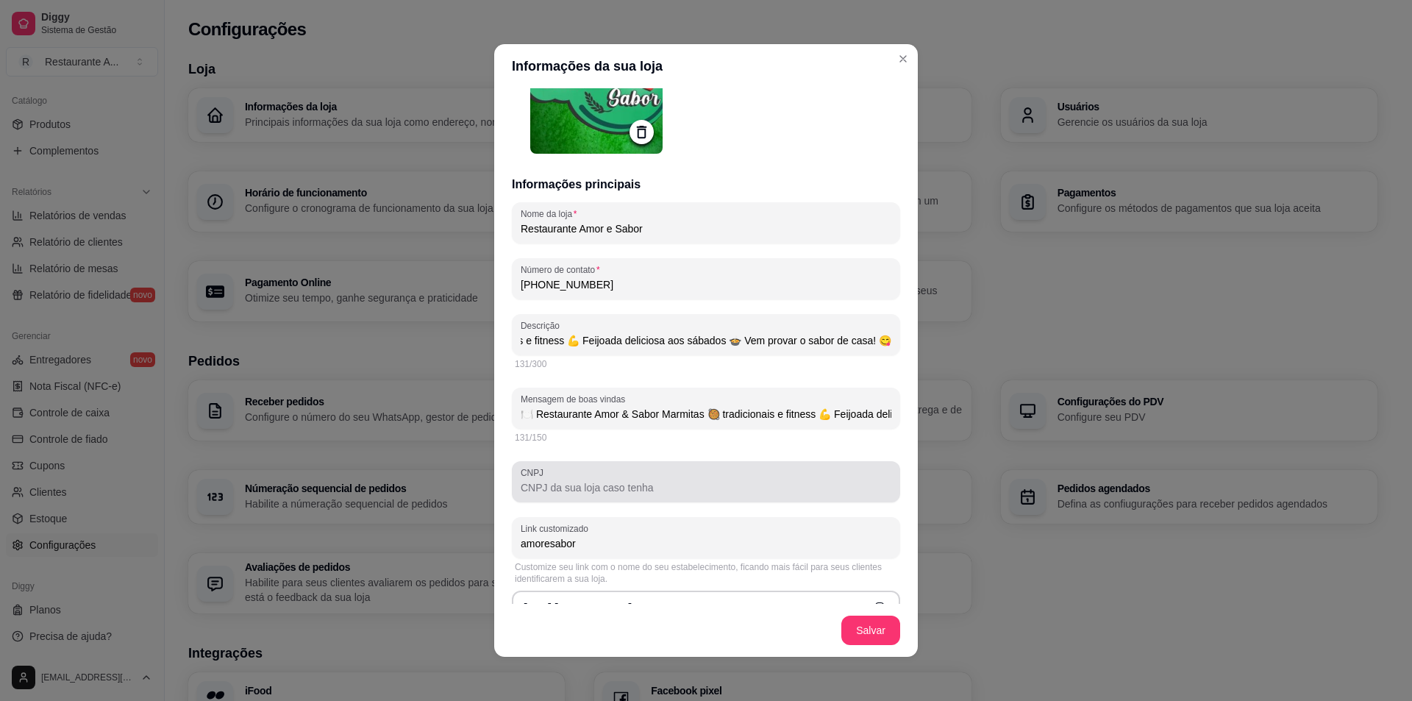
type input "🍽️ Restaurante Amor & Sabor Marmitas 🥘 tradicionais e fitness 💪 Feijoada delici…"
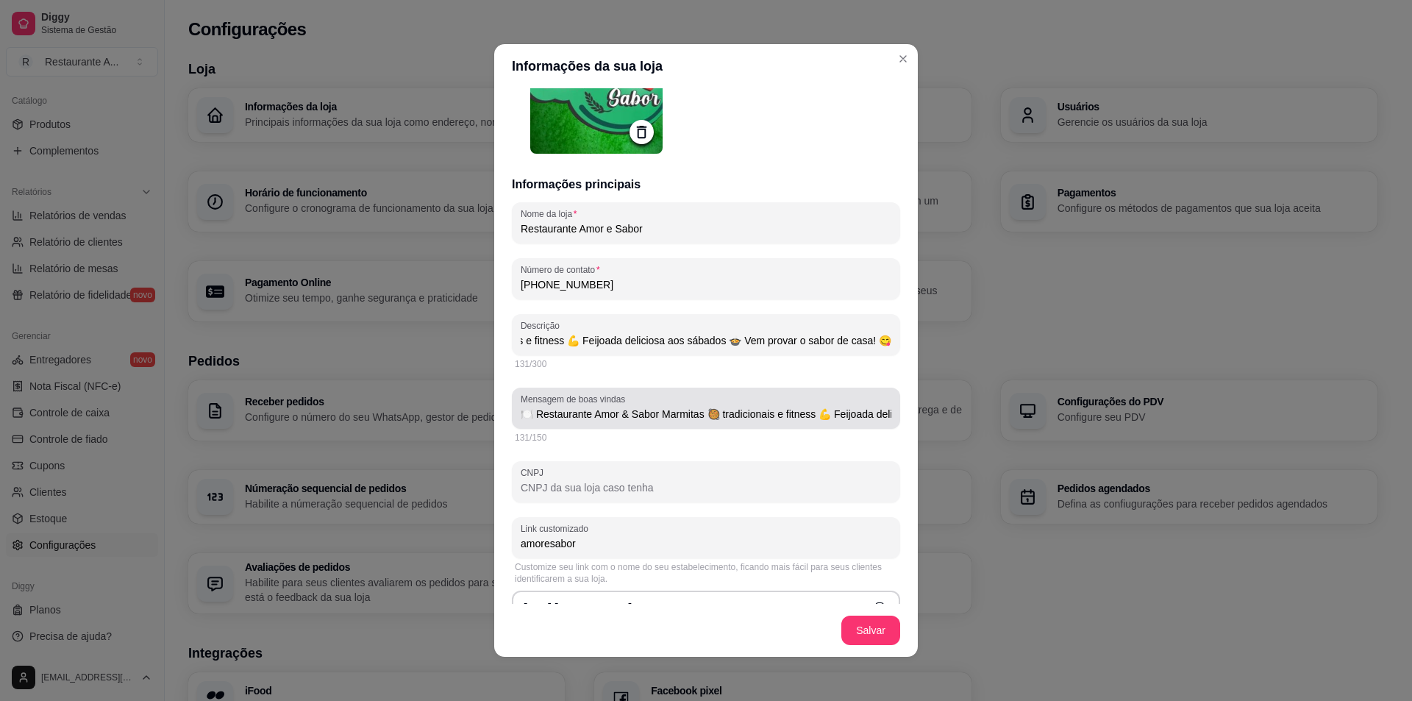
scroll to position [0, 0]
click at [769, 421] on div "🍽️ Restaurante Amor & Sabor Marmitas 🥘 tradicionais e fitness 💪 Feijoada delici…" at bounding box center [706, 408] width 371 height 29
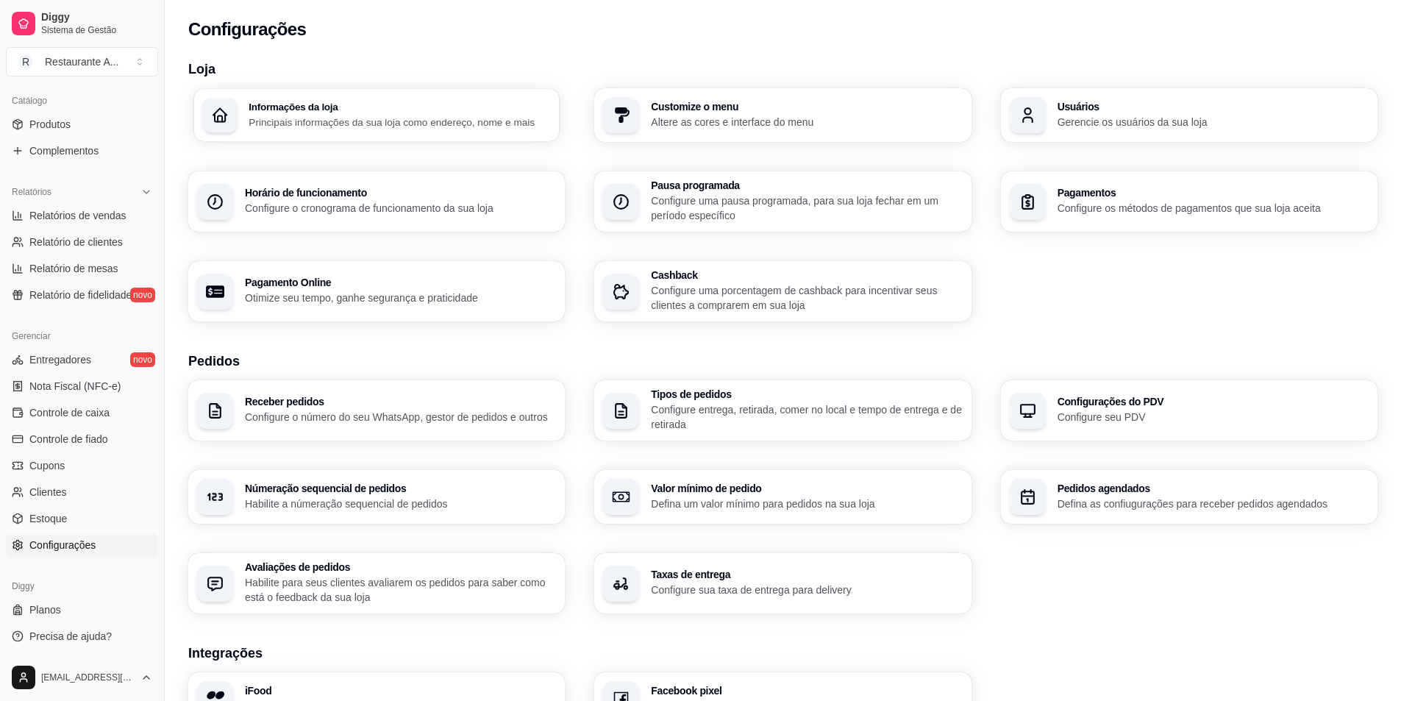
click at [339, 99] on div "Informações da loja Principais informações da sua loja como endereço, nome e ma…" at bounding box center [377, 115] width 366 height 52
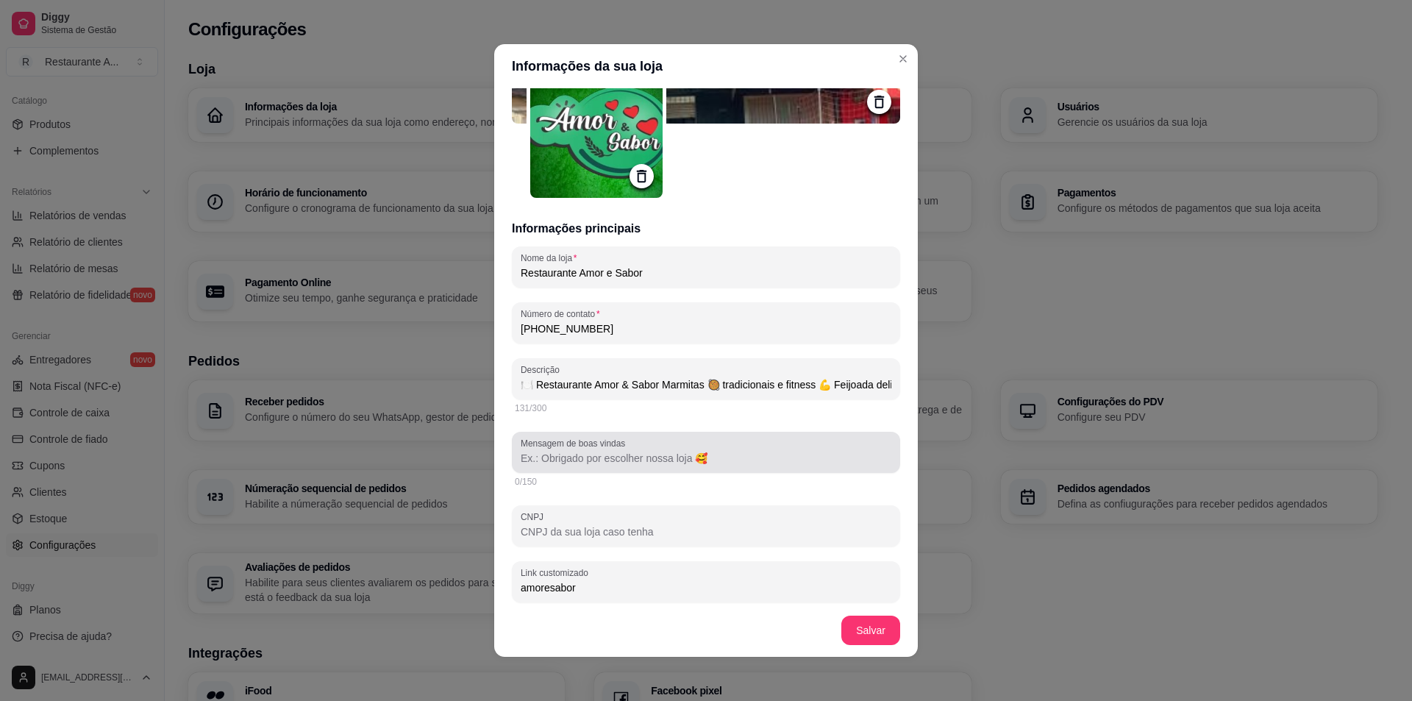
scroll to position [147, 0]
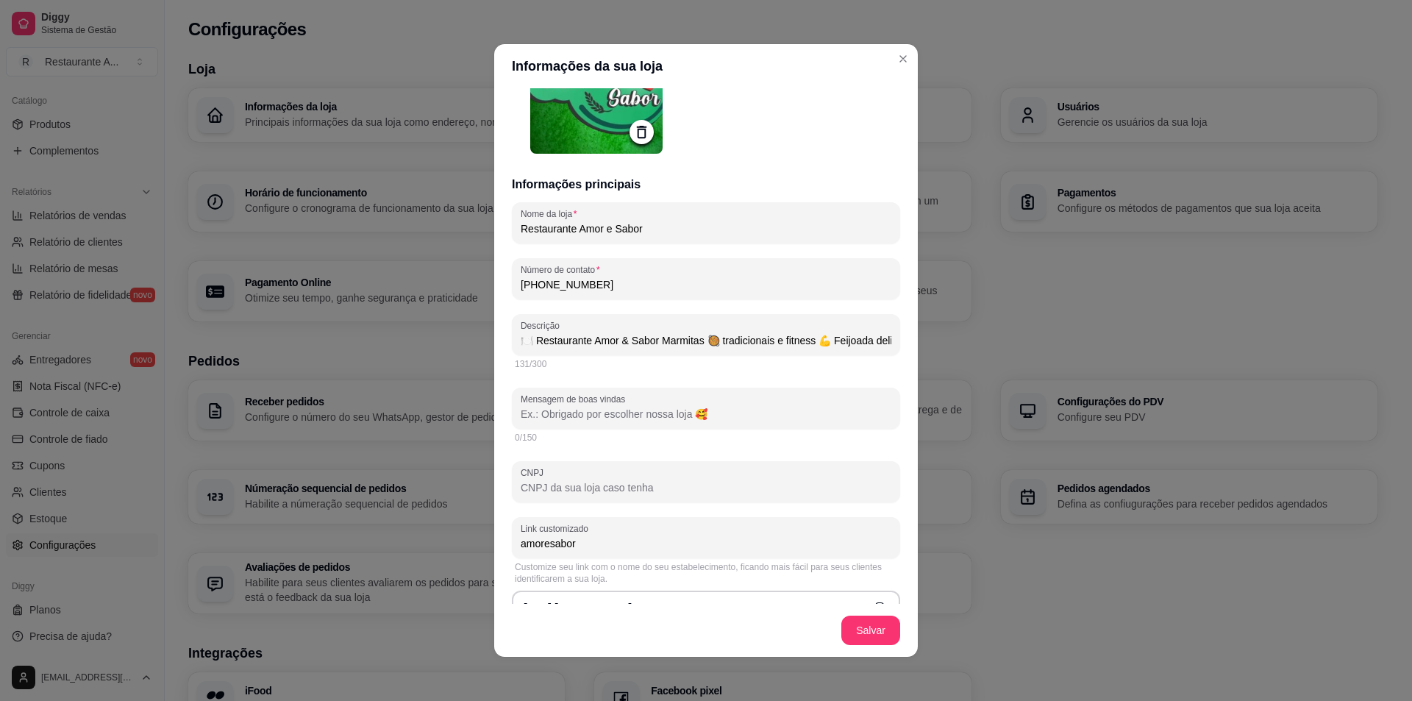
click at [661, 416] on input "Mensagem de boas vindas" at bounding box center [706, 414] width 371 height 15
paste input "Obrigado por escolher nossa loja! 😊"
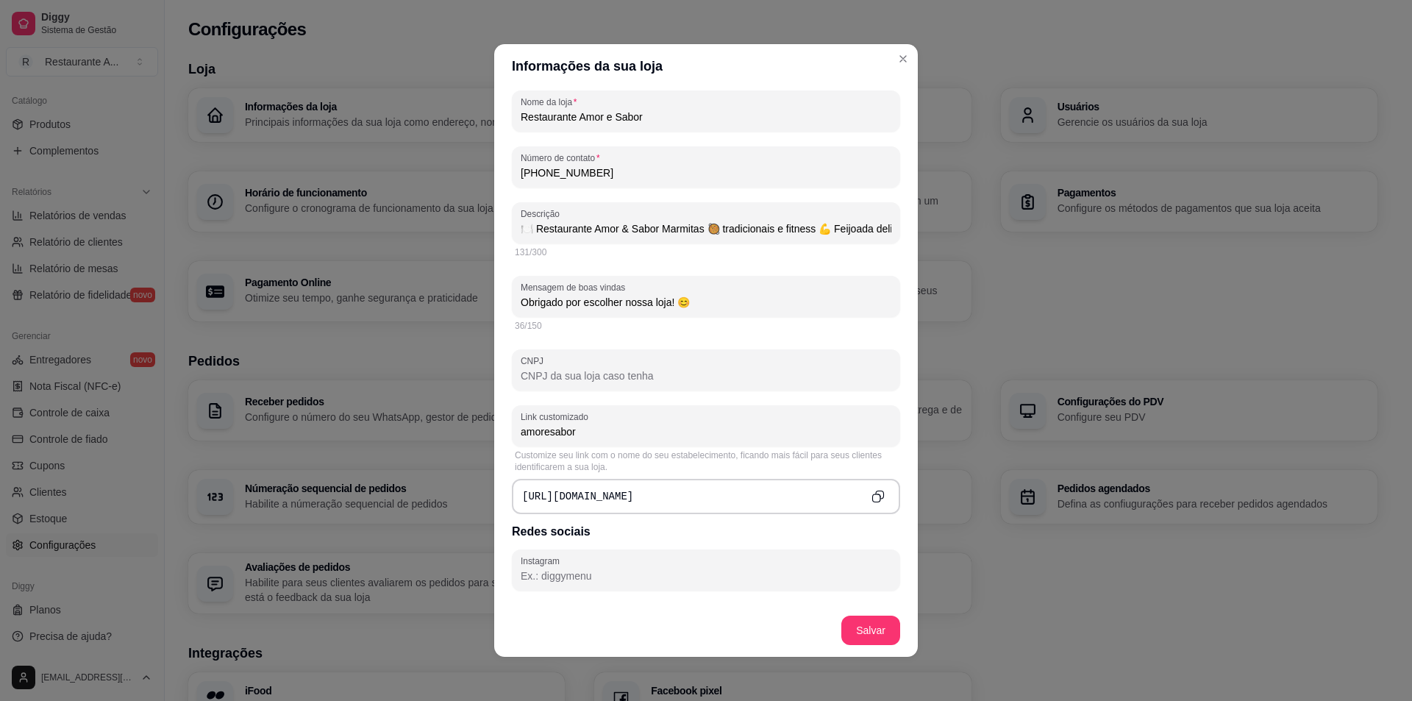
scroll to position [294, 0]
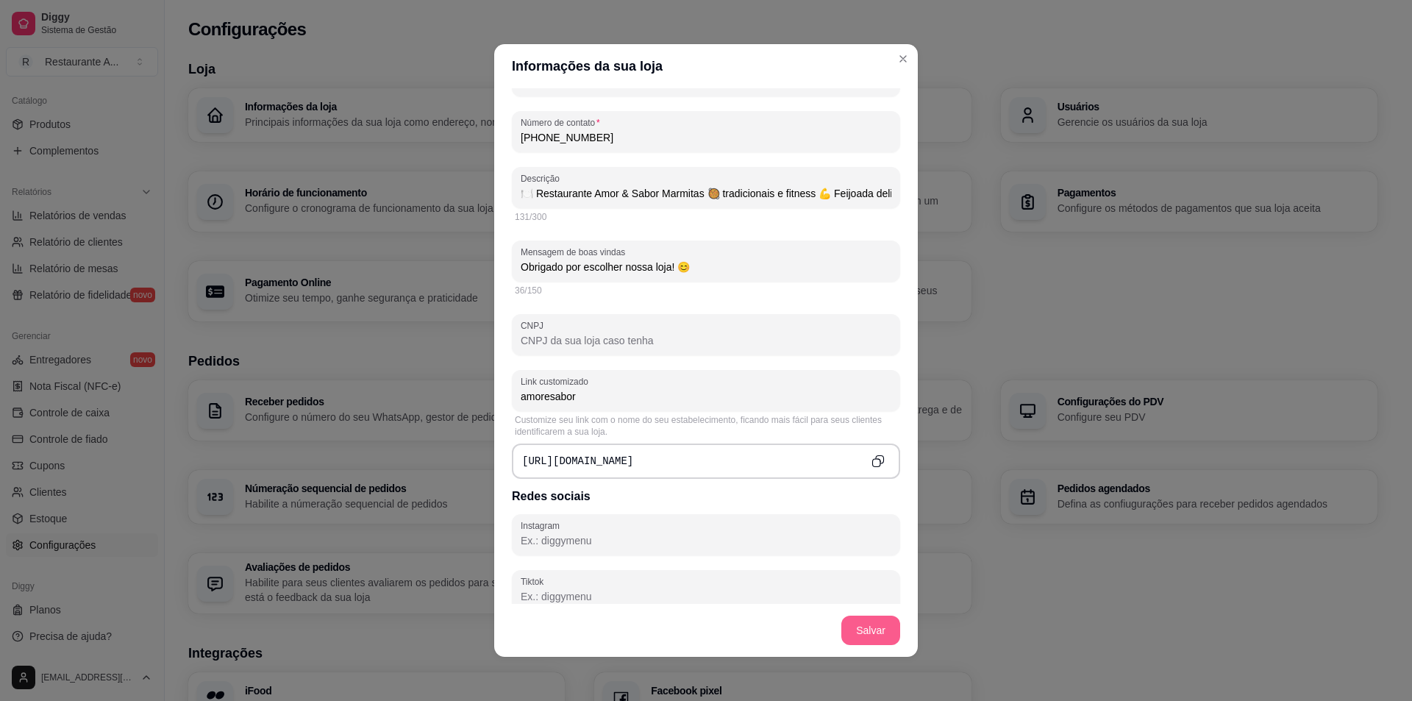
type input "Obrigado por escolher nossa loja! 😊"
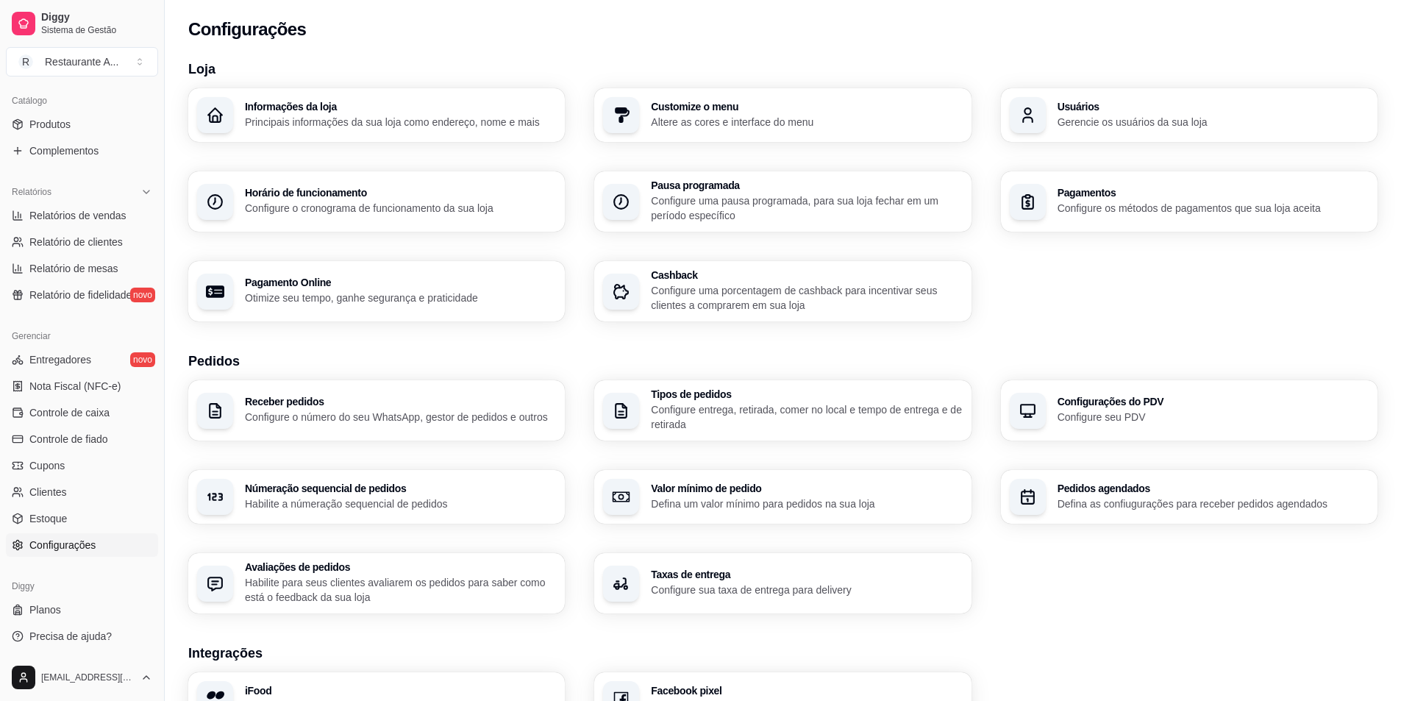
click at [401, 113] on div "Informações da loja Principais informações da sua loja como endereço, nome e ma…" at bounding box center [400, 116] width 311 height 28
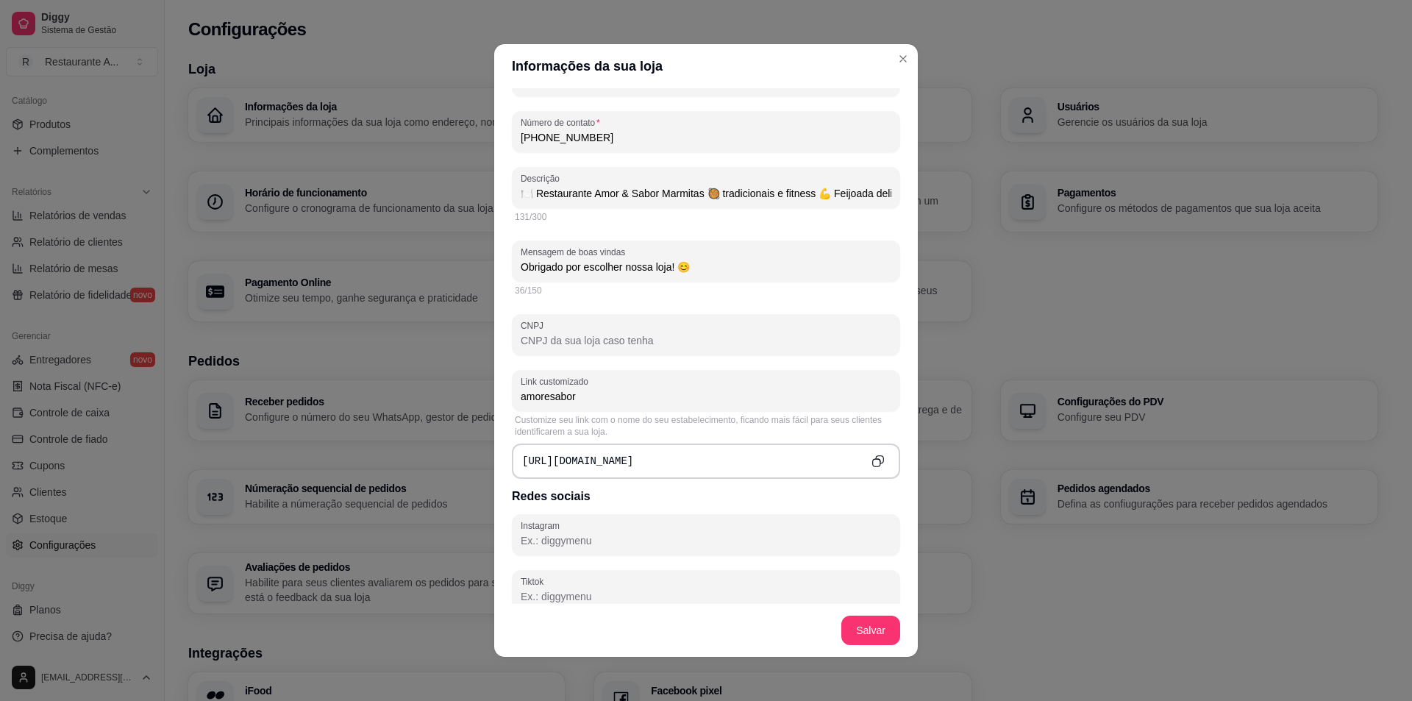
click at [872, 455] on icon "Copy to clipboard" at bounding box center [878, 461] width 13 height 13
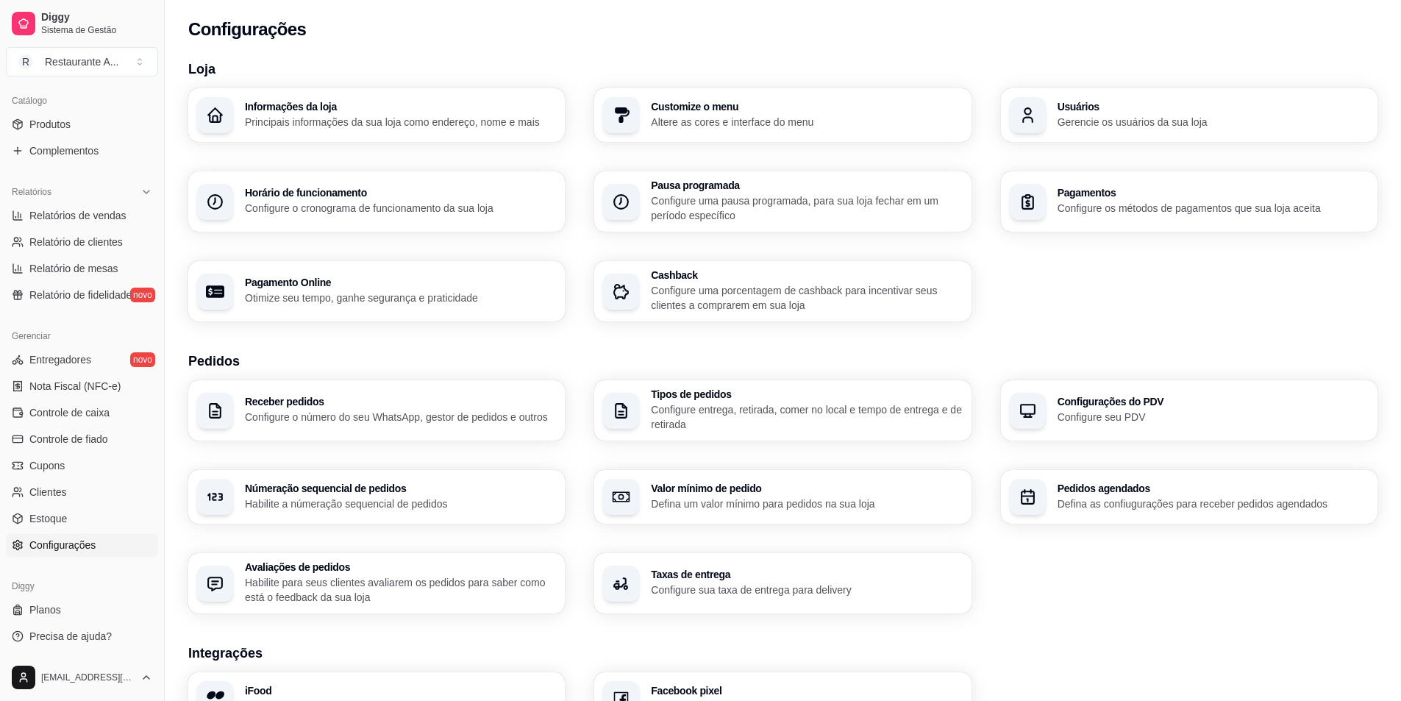
click at [358, 193] on h3 "Horário de funcionamento" at bounding box center [400, 193] width 311 height 10
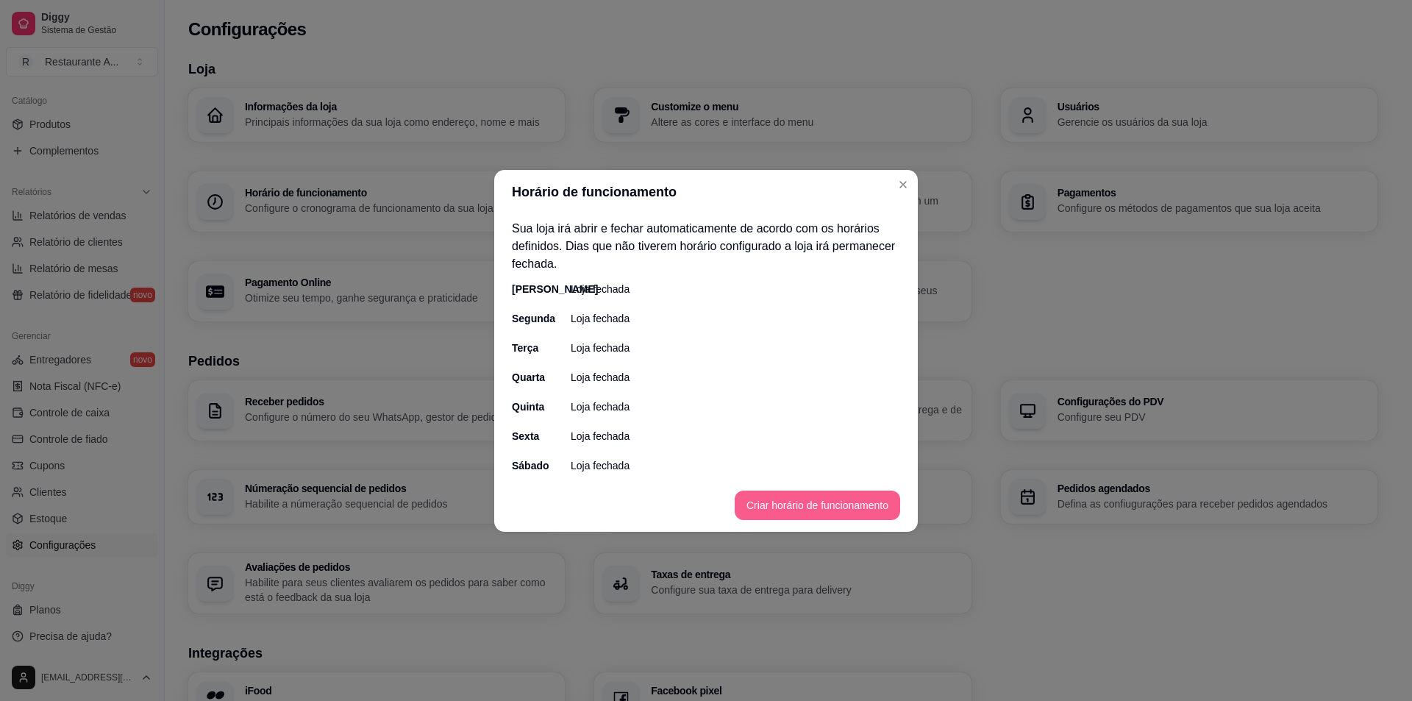
click at [796, 505] on button "Criar horário de funcionamento" at bounding box center [818, 505] width 166 height 29
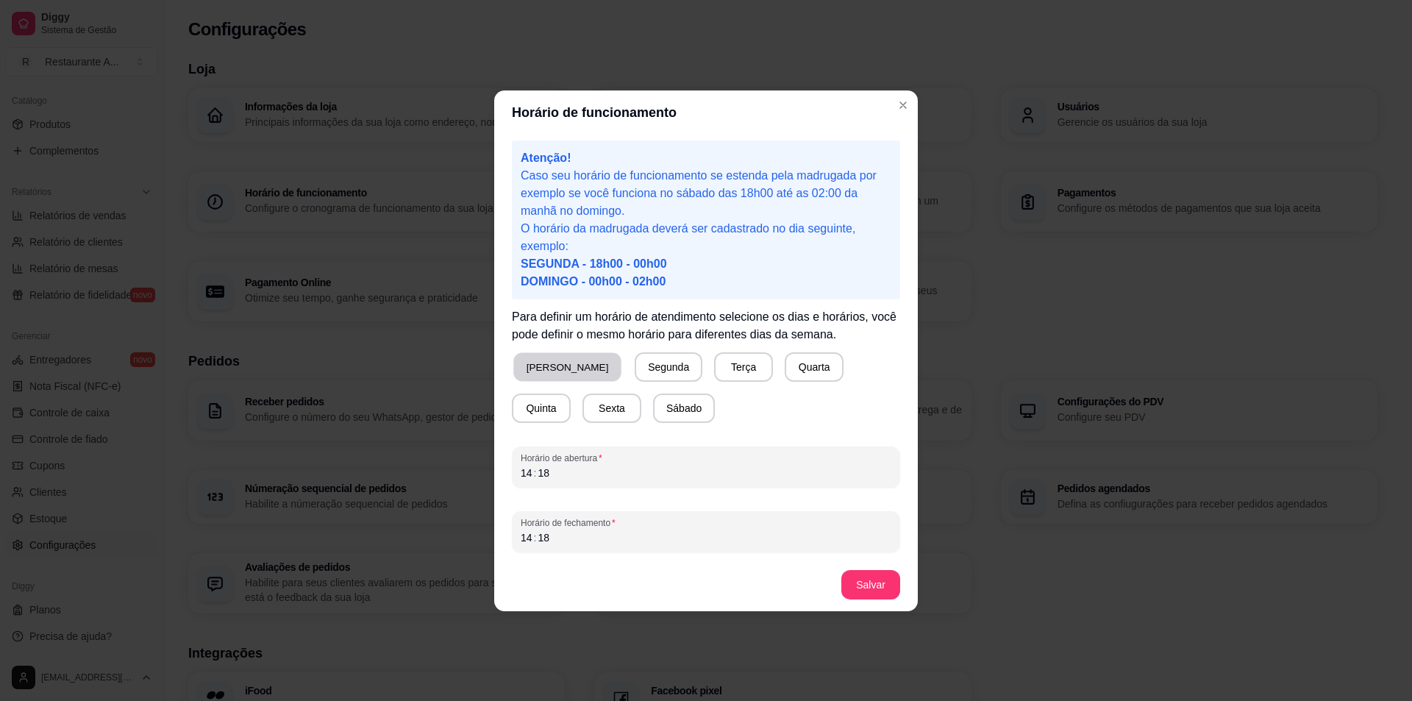
click at [561, 371] on button "[PERSON_NAME]" at bounding box center [567, 366] width 108 height 29
click at [654, 419] on button "Sábado" at bounding box center [684, 408] width 60 height 29
click at [633, 376] on button "Segunda" at bounding box center [665, 366] width 65 height 29
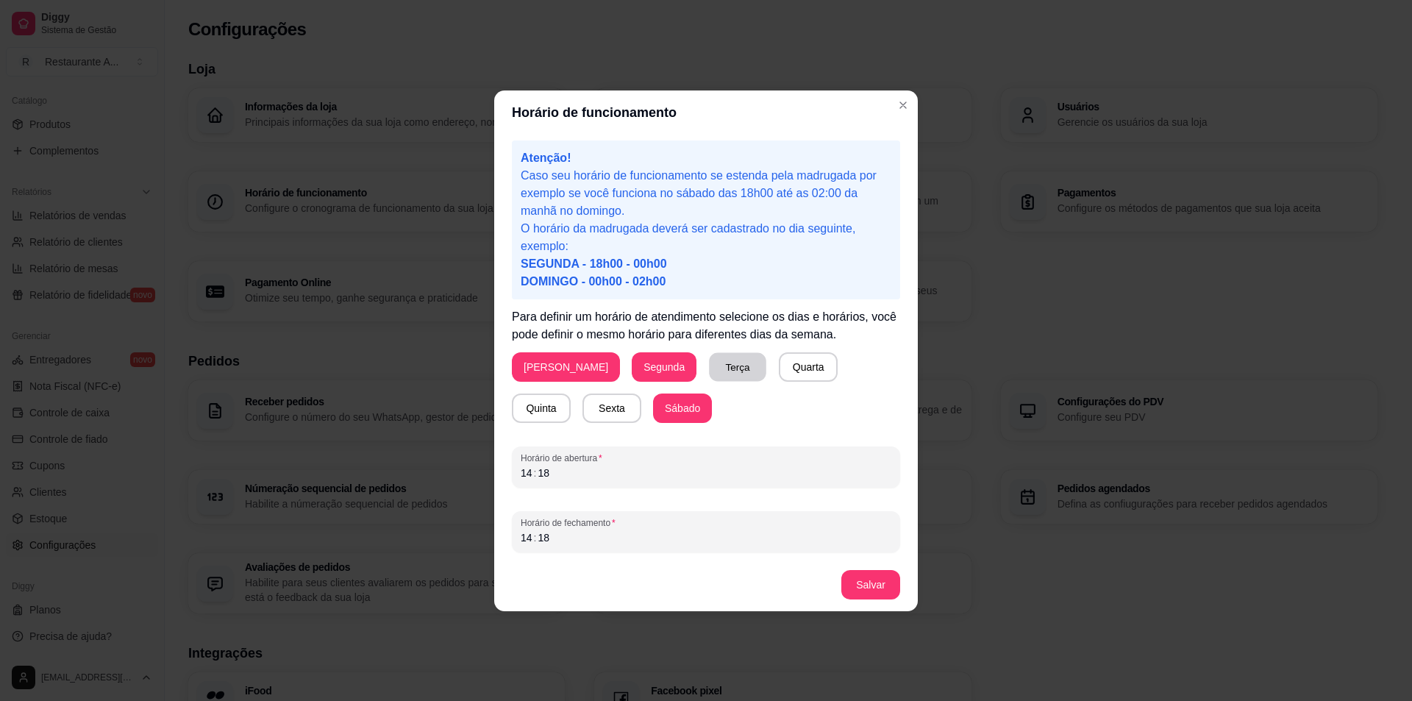
click at [716, 368] on button "Terça" at bounding box center [737, 366] width 57 height 29
click at [792, 369] on div "Domingo Segunda Terça Quarta Quinta Sexta Sábado" at bounding box center [706, 387] width 388 height 71
click at [570, 394] on button "Quinta" at bounding box center [541, 408] width 57 height 29
click at [780, 362] on button "Quarta" at bounding box center [808, 366] width 57 height 29
click at [583, 415] on button "Sexta" at bounding box center [612, 408] width 59 height 29
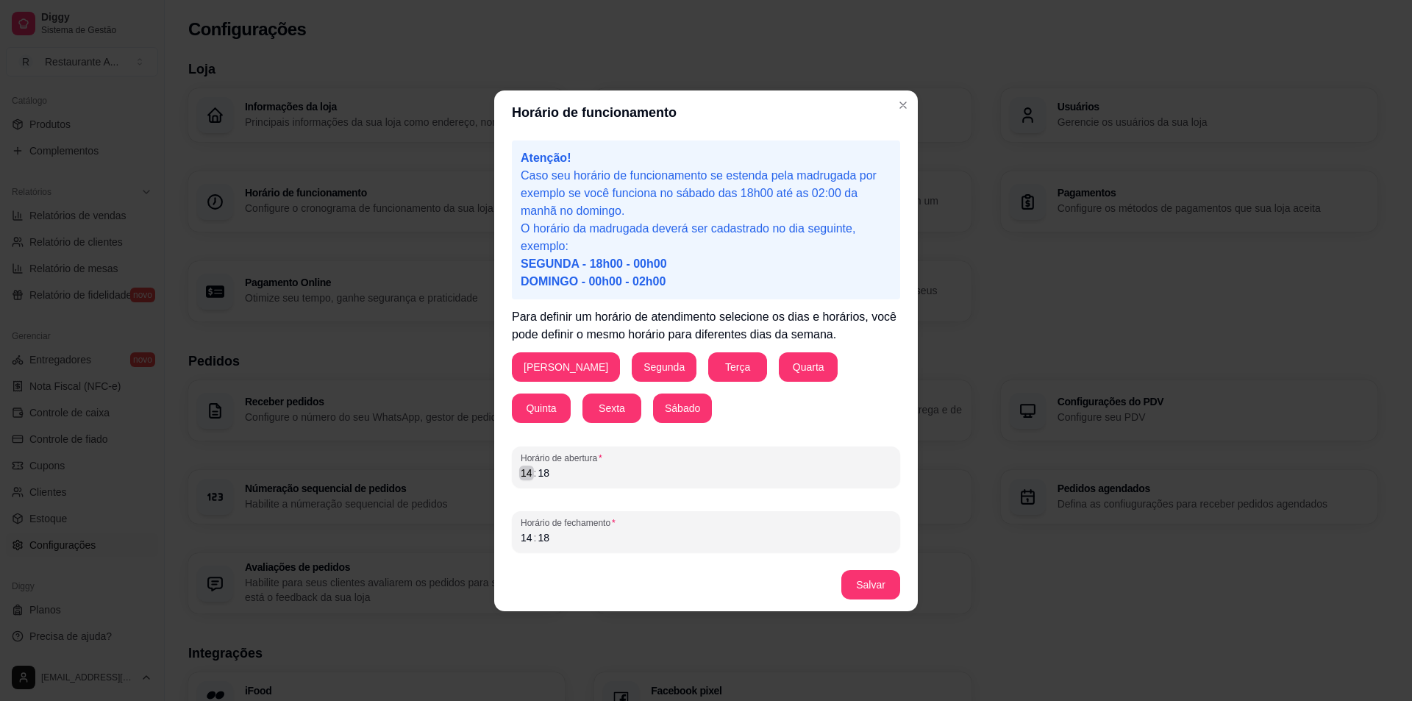
click at [518, 477] on div "Horário de abertura 14 : 18" at bounding box center [706, 467] width 388 height 41
click at [519, 538] on div "14" at bounding box center [526, 537] width 15 height 15
click at [880, 586] on button "Salvar" at bounding box center [871, 584] width 59 height 29
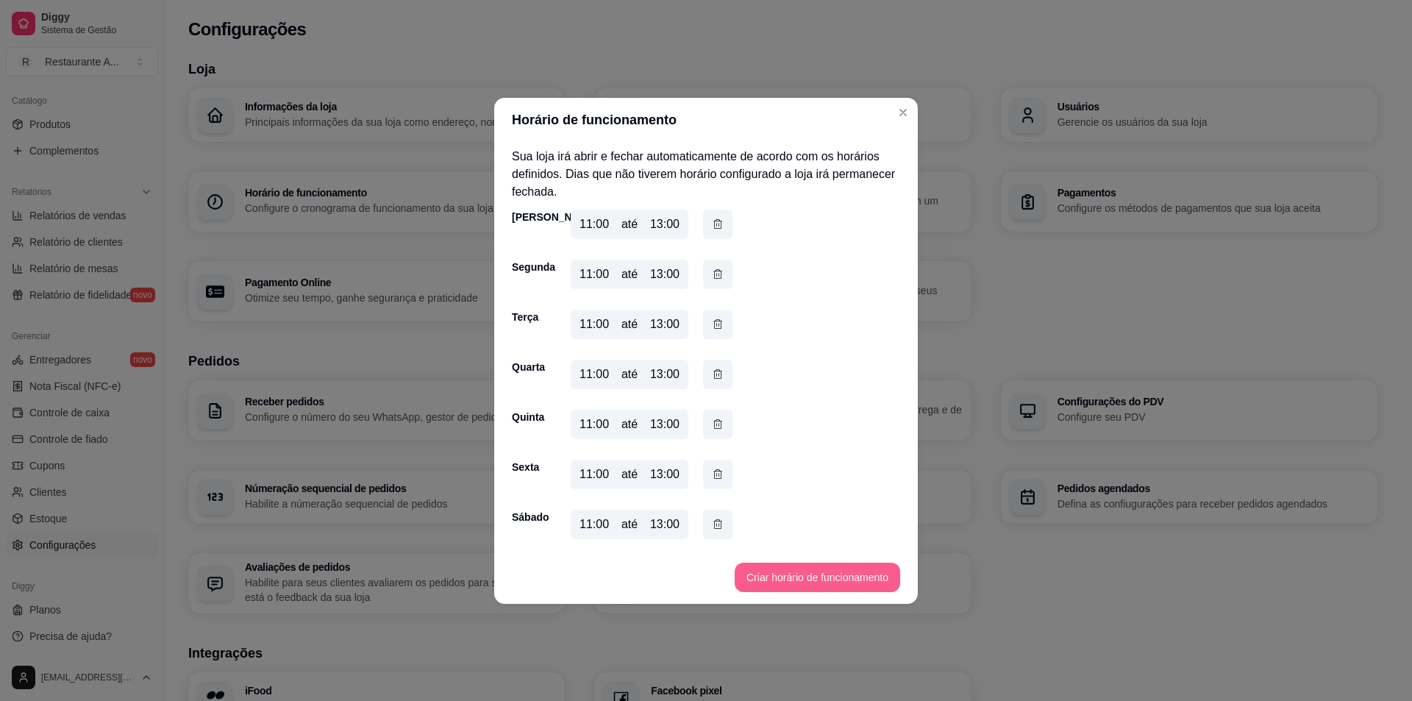
click at [790, 585] on button "Criar horário de funcionamento" at bounding box center [818, 577] width 166 height 29
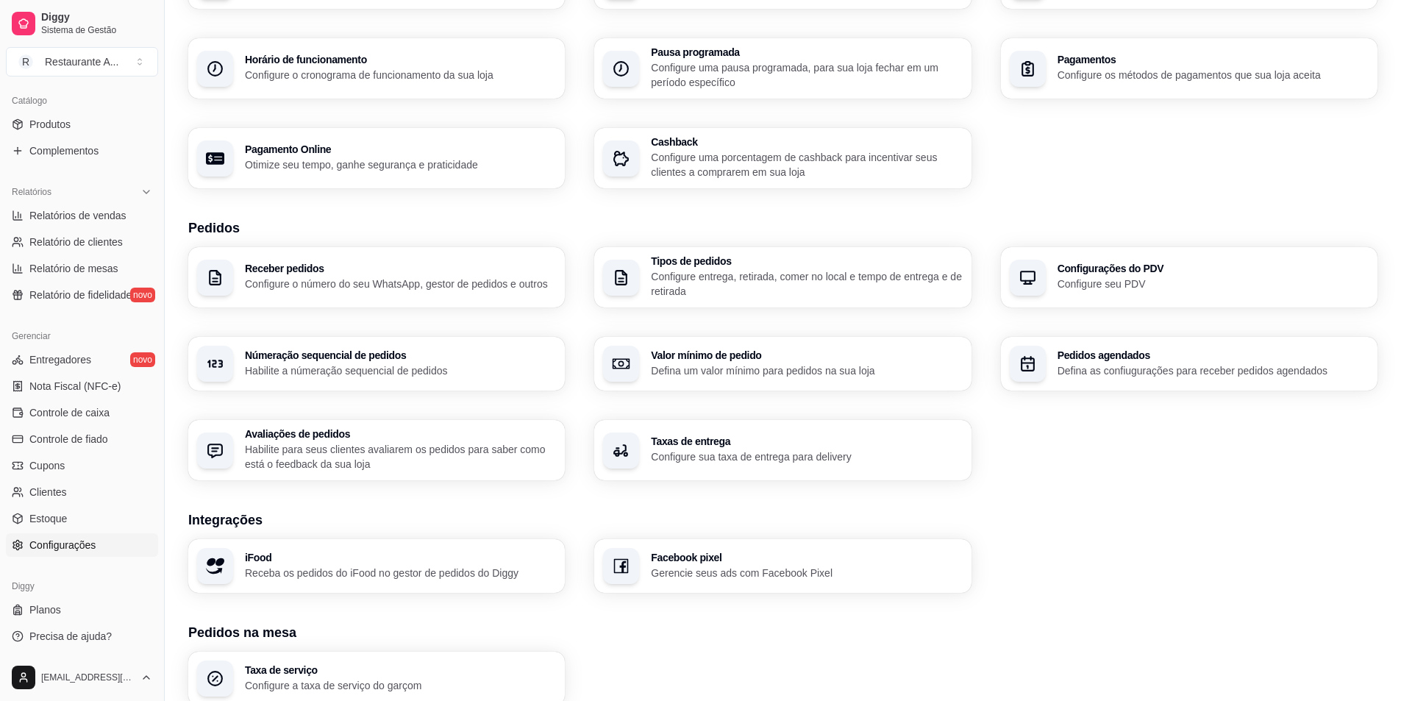
scroll to position [147, 0]
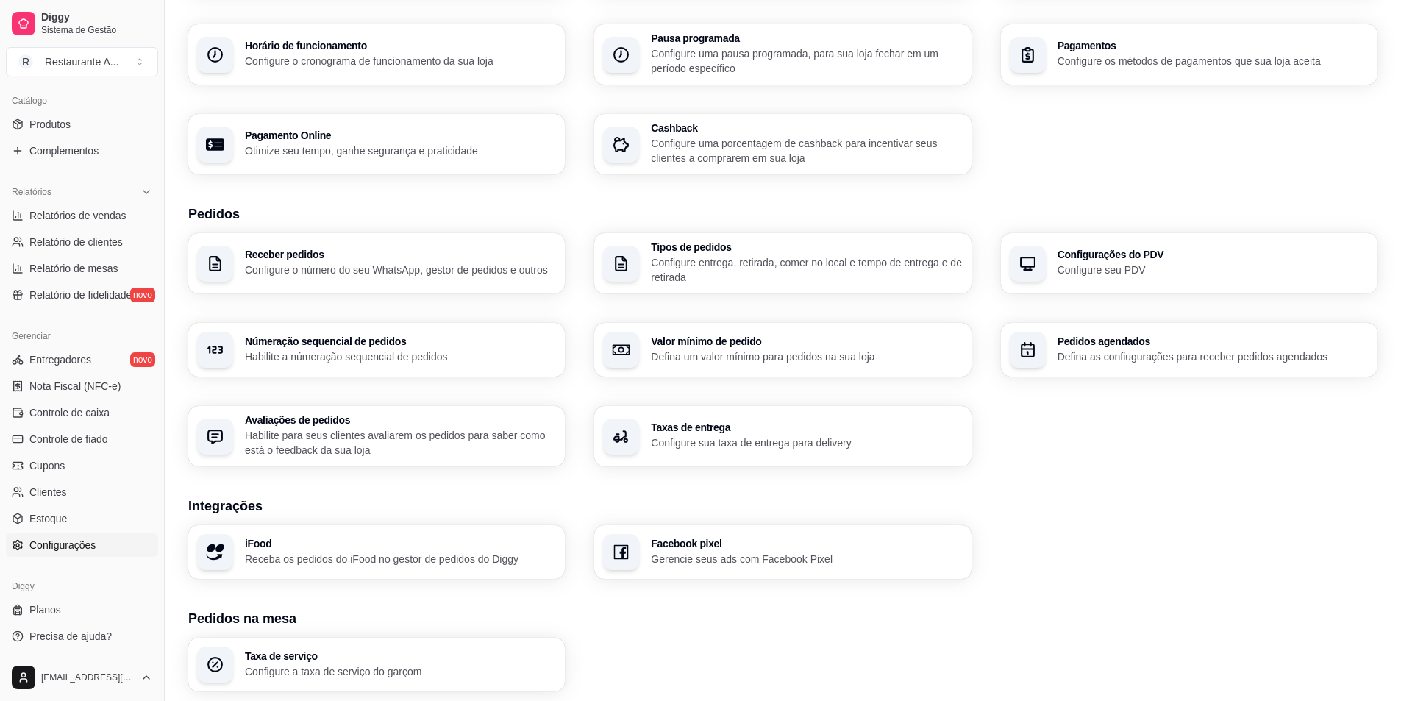
click at [728, 430] on h3 "Taxas de entrega" at bounding box center [806, 427] width 311 height 10
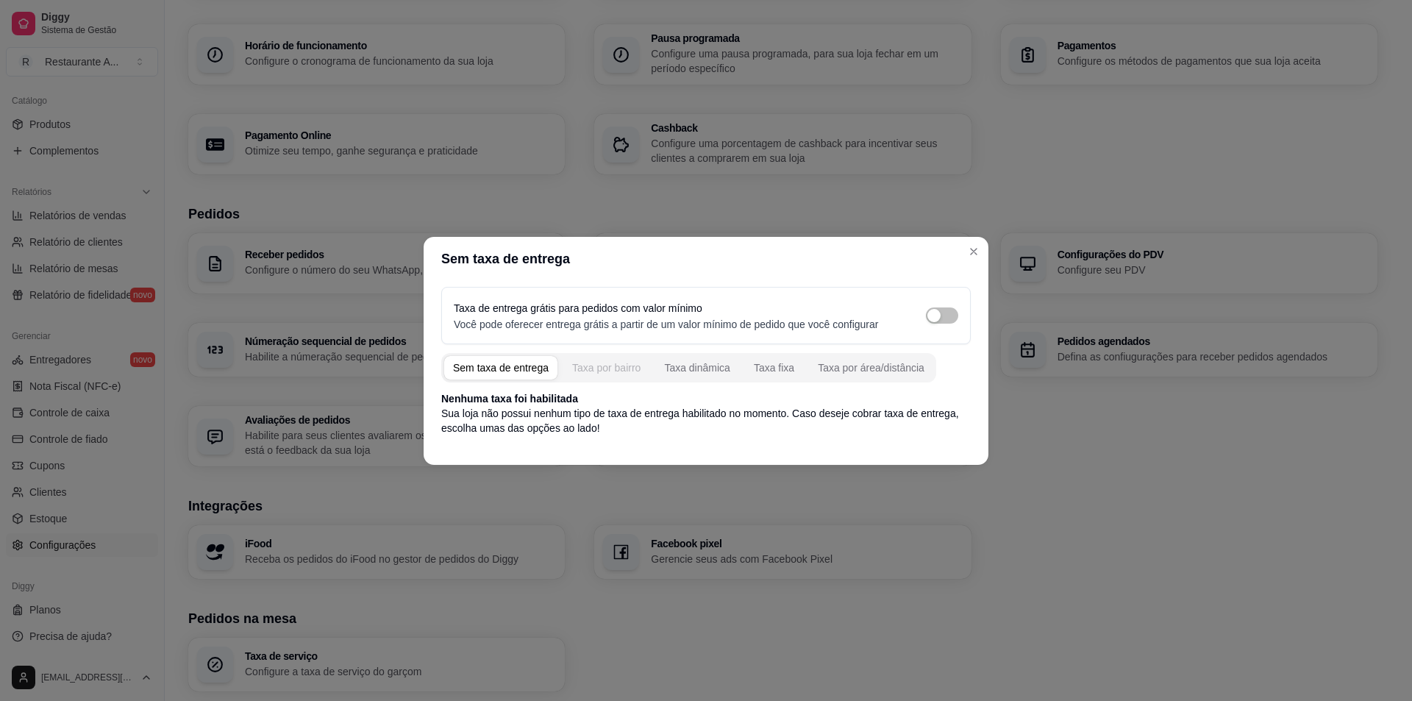
click at [591, 370] on div "Taxa por bairro" at bounding box center [606, 367] width 68 height 15
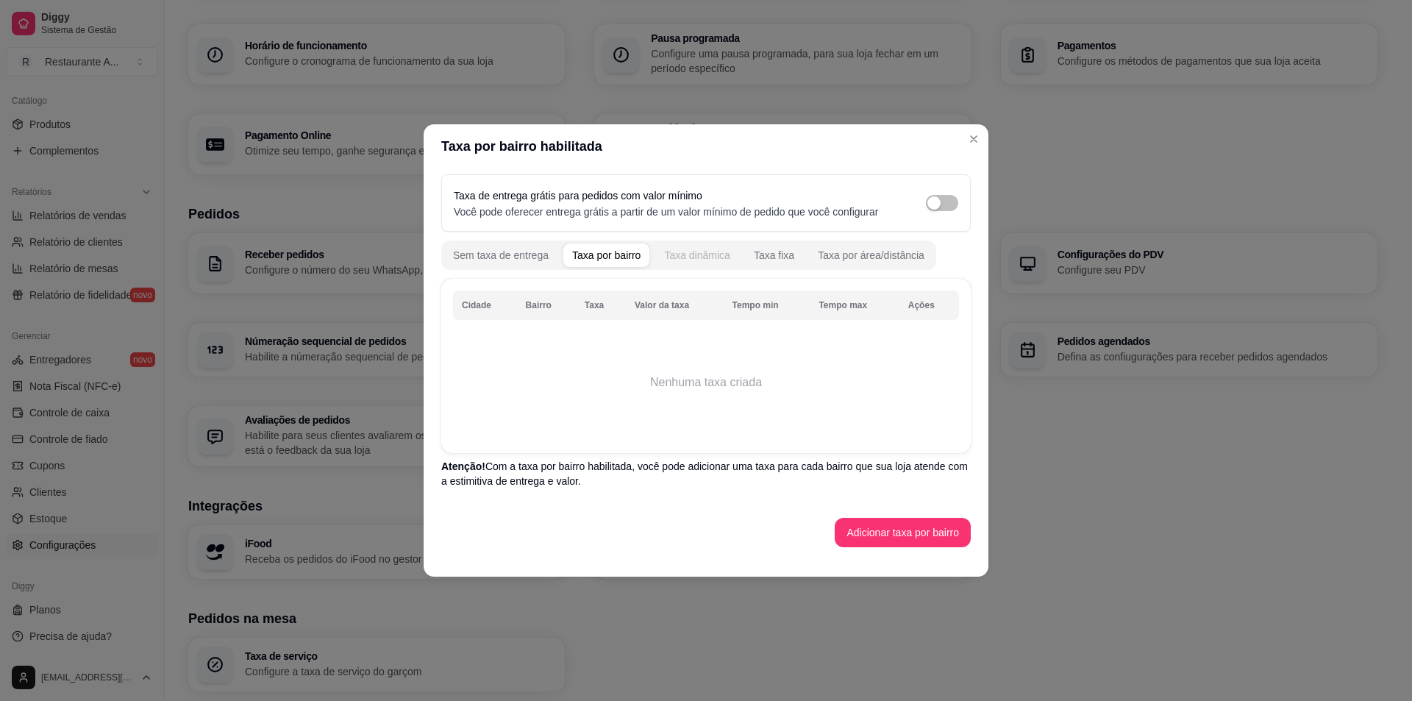
click at [689, 257] on div "Taxa dinâmica" at bounding box center [697, 255] width 66 height 15
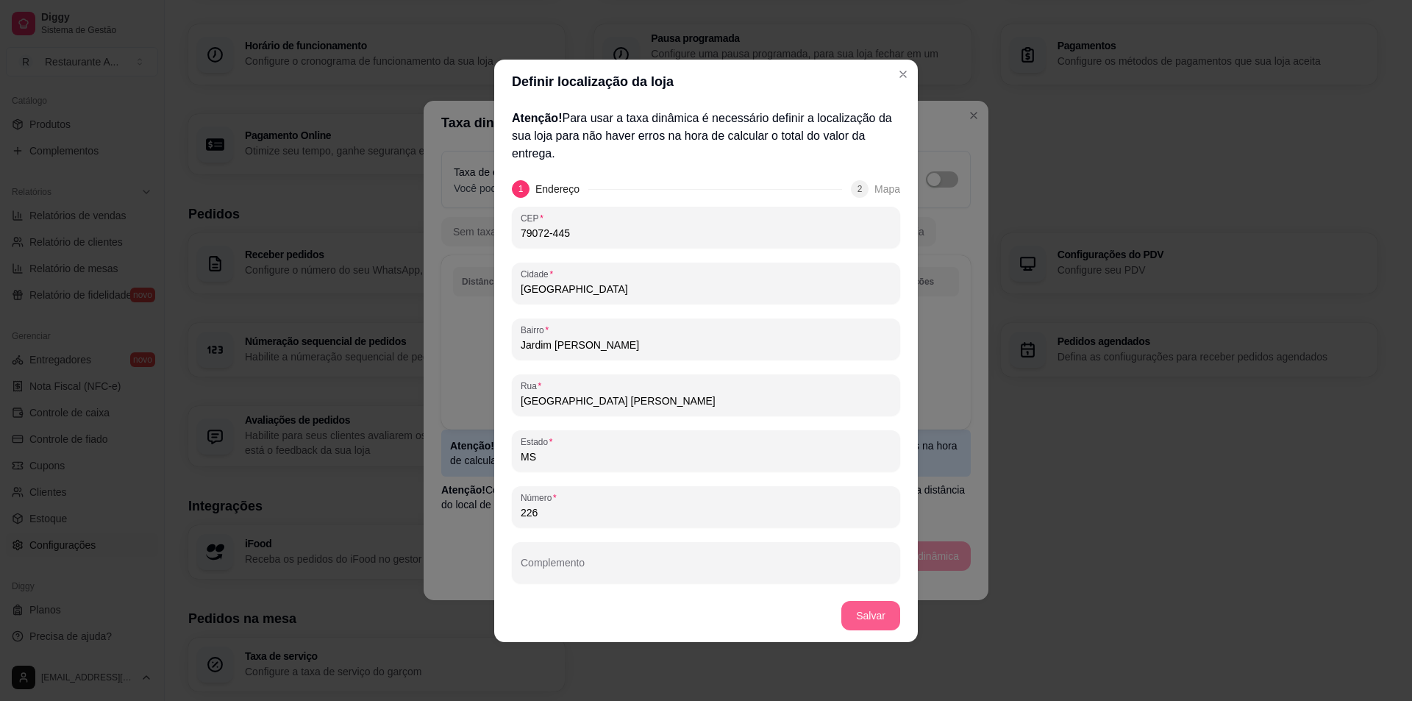
click at [857, 609] on button "Salvar" at bounding box center [871, 615] width 59 height 29
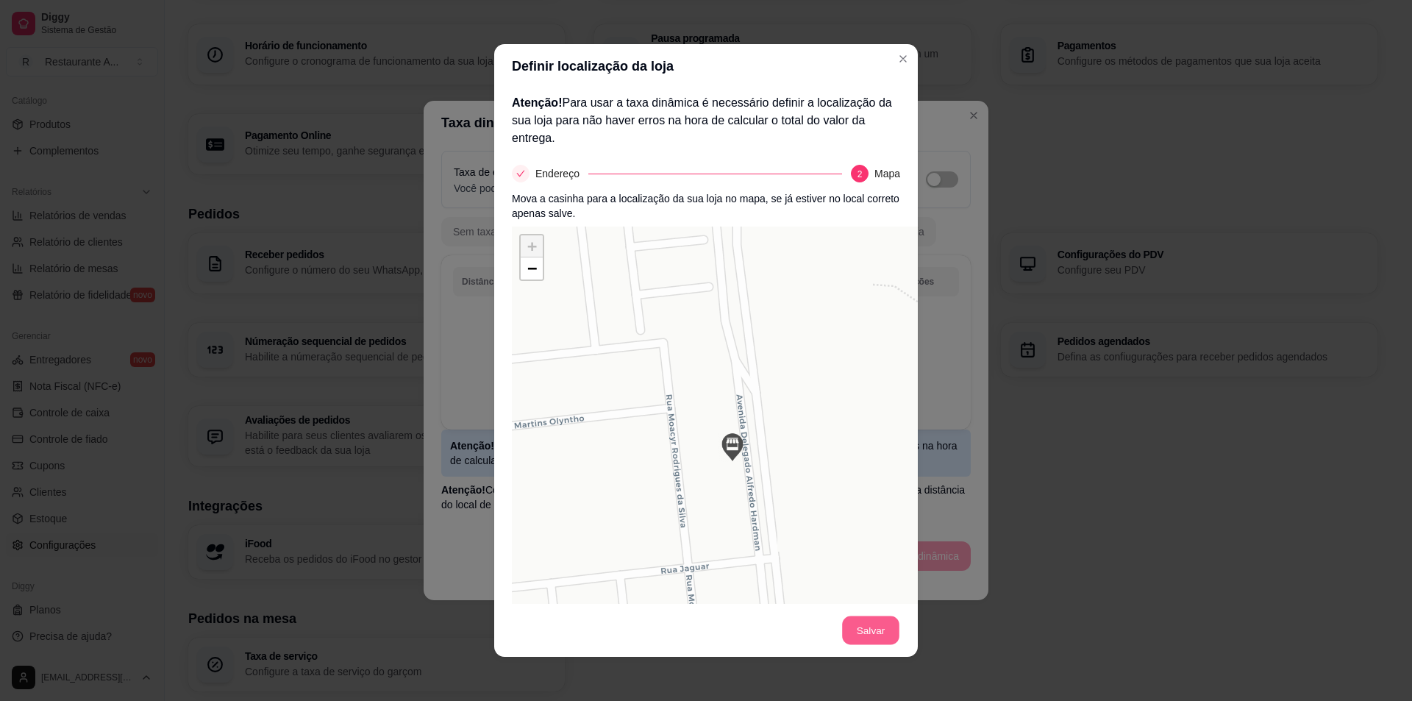
click at [872, 635] on button "Salvar" at bounding box center [870, 630] width 57 height 29
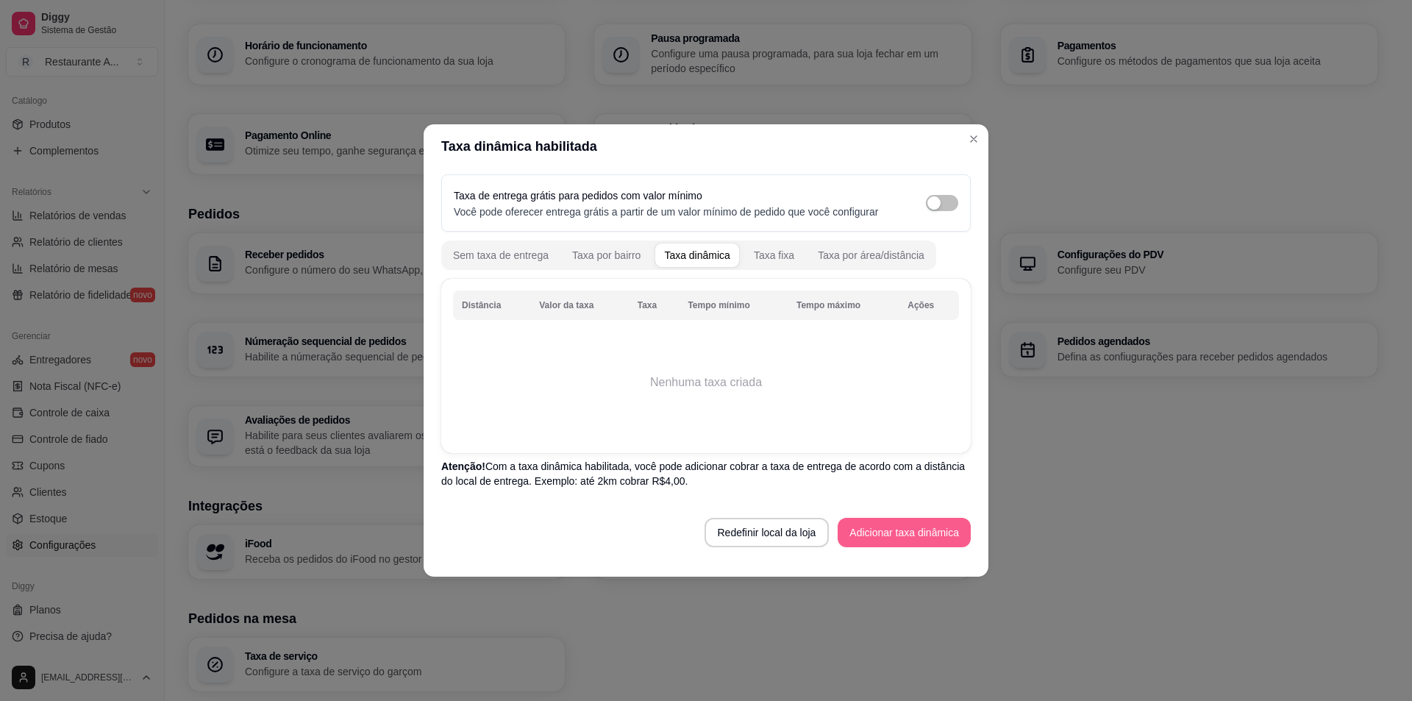
click at [888, 541] on button "Adicionar taxa dinâmica" at bounding box center [904, 532] width 133 height 29
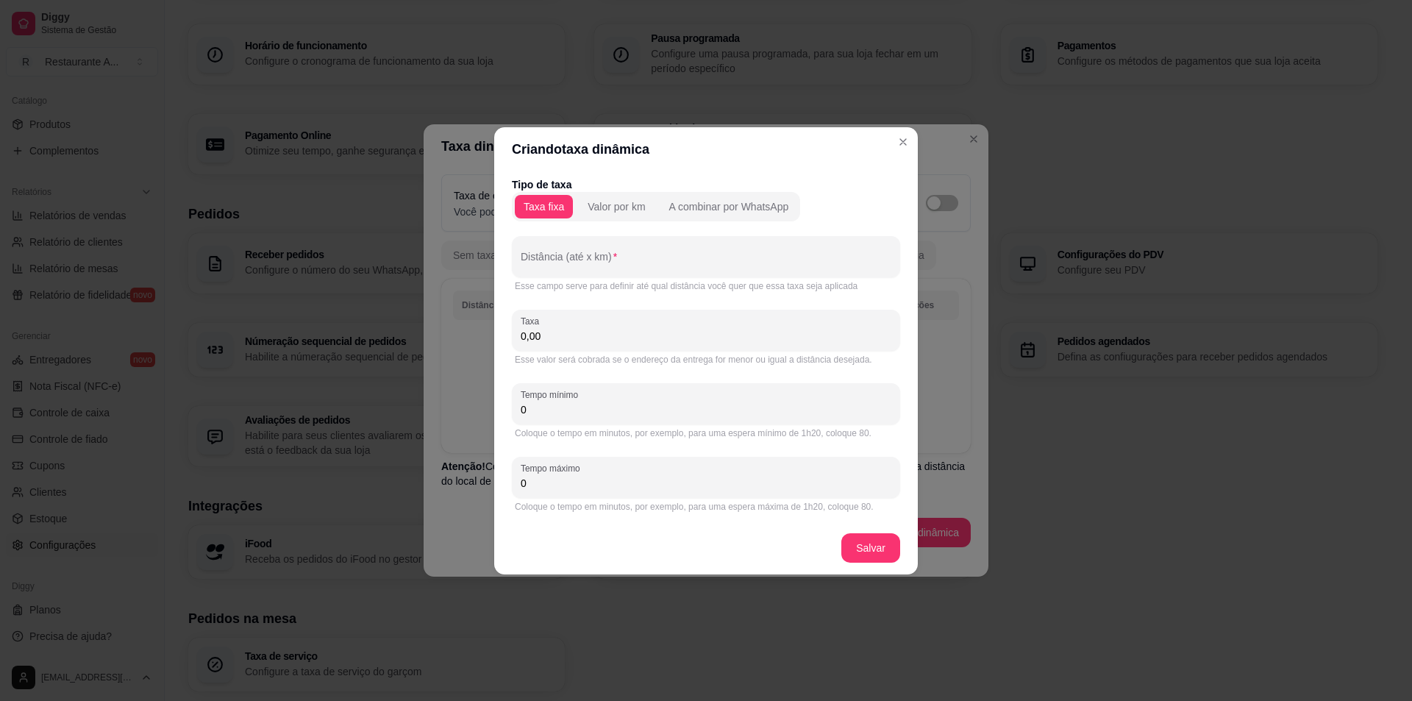
click at [605, 218] on div "Taxa fixa Valor por km A combinar por WhatsApp" at bounding box center [656, 206] width 288 height 29
click at [608, 213] on button "Valor por km" at bounding box center [616, 207] width 75 height 24
click at [558, 256] on input "Distância (até x km)" at bounding box center [706, 262] width 371 height 15
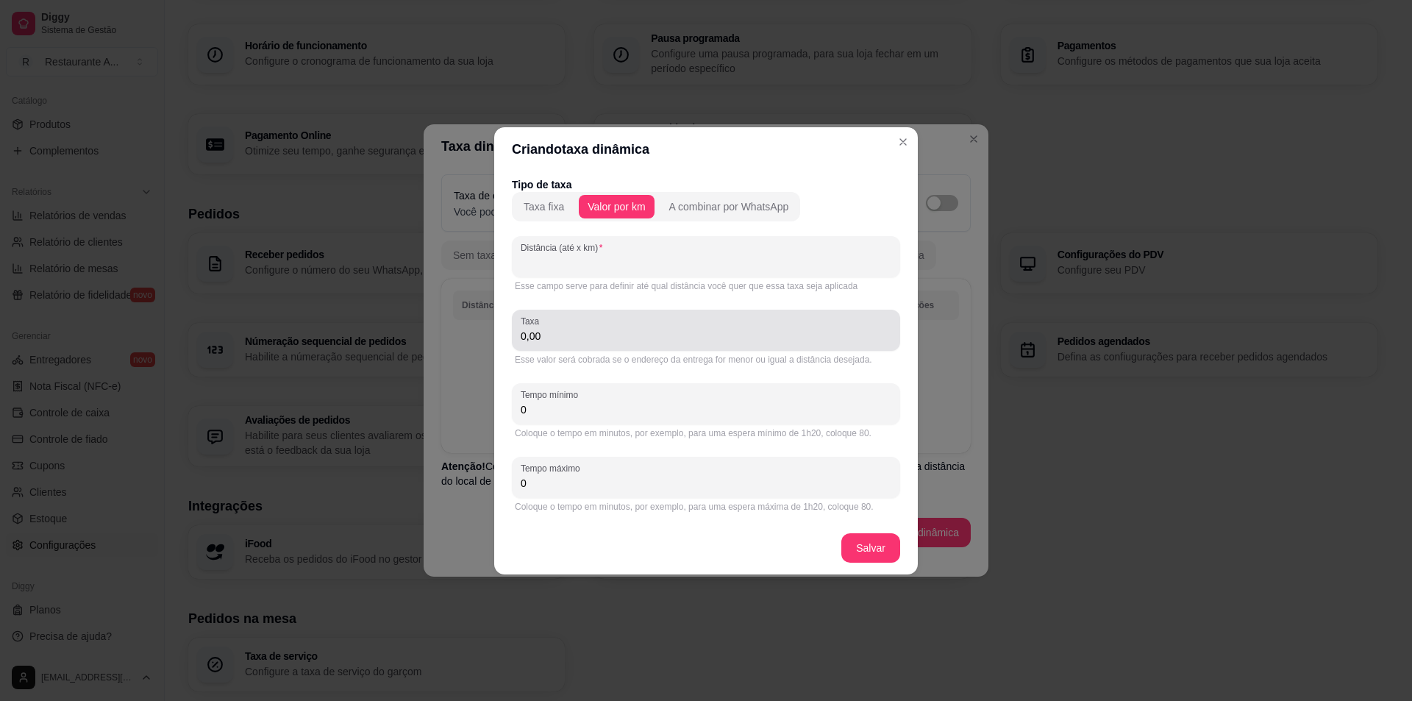
click at [586, 337] on input "0,00" at bounding box center [706, 336] width 371 height 15
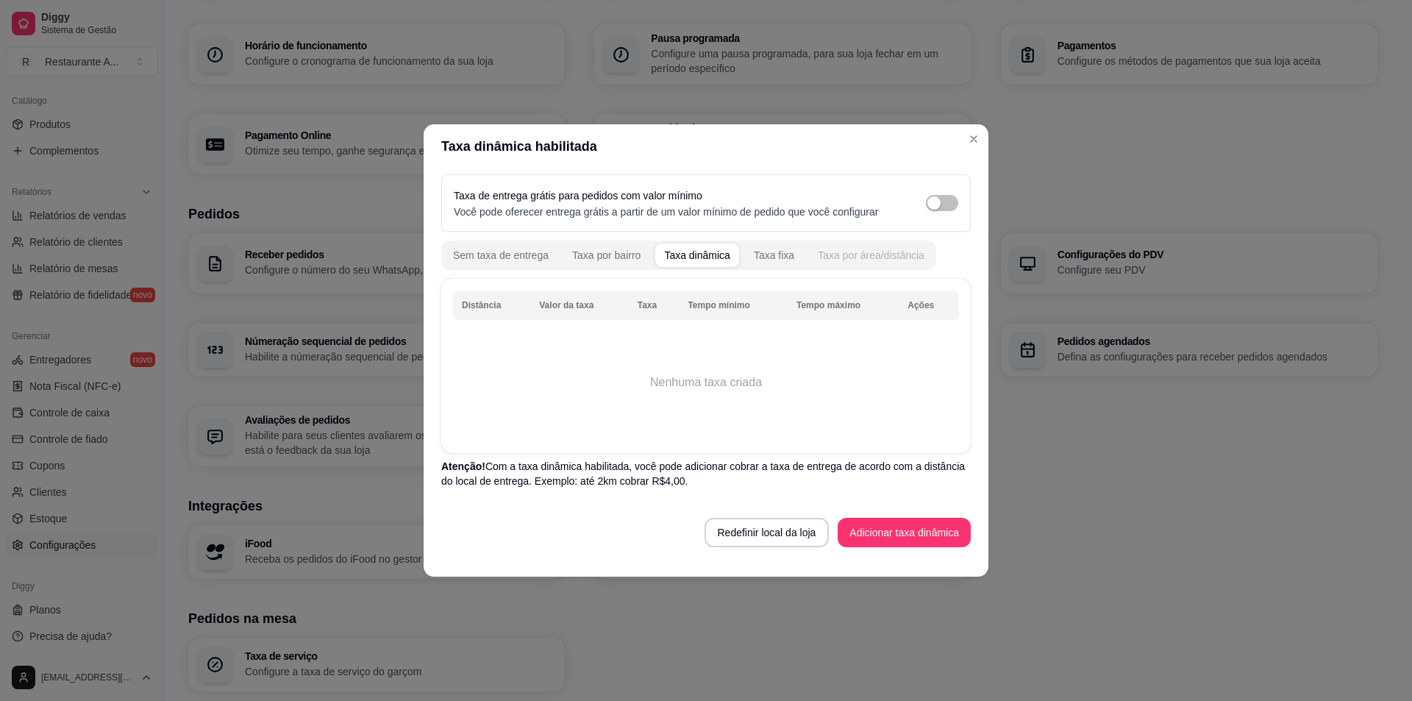
click at [845, 252] on div "Taxa por área/distância" at bounding box center [871, 255] width 107 height 15
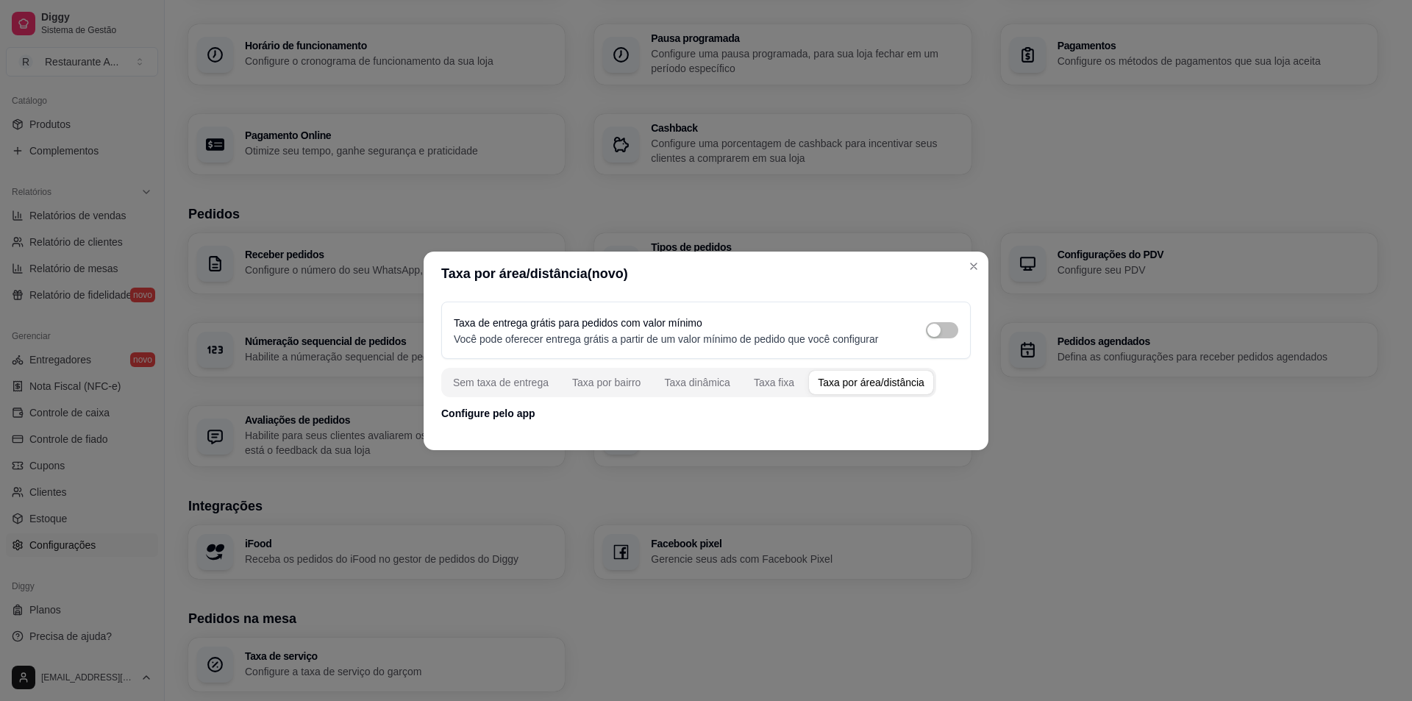
click at [722, 424] on div "Taxa de entrega grátis para pedidos com valor mínimo Você pode oferecer entrega…" at bounding box center [706, 361] width 565 height 131
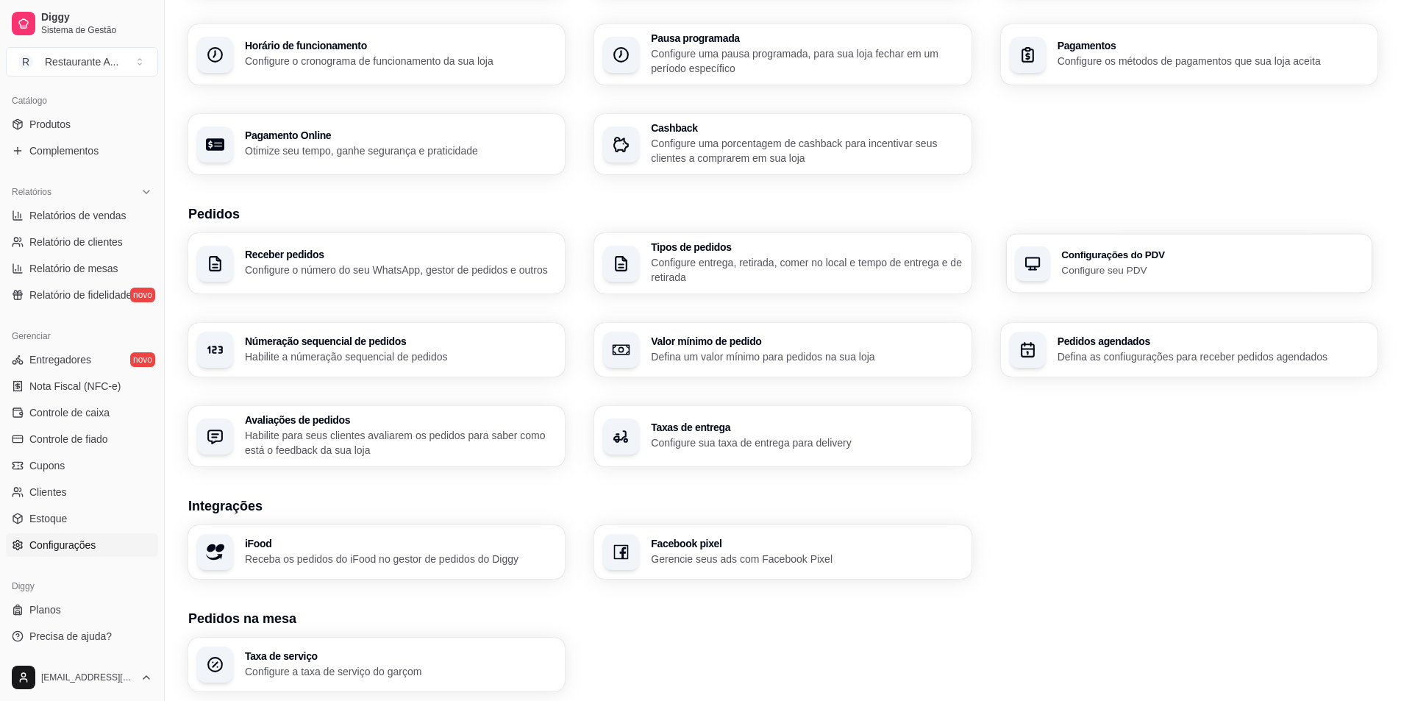
click at [1081, 268] on p "Configure seu PDV" at bounding box center [1212, 270] width 302 height 14
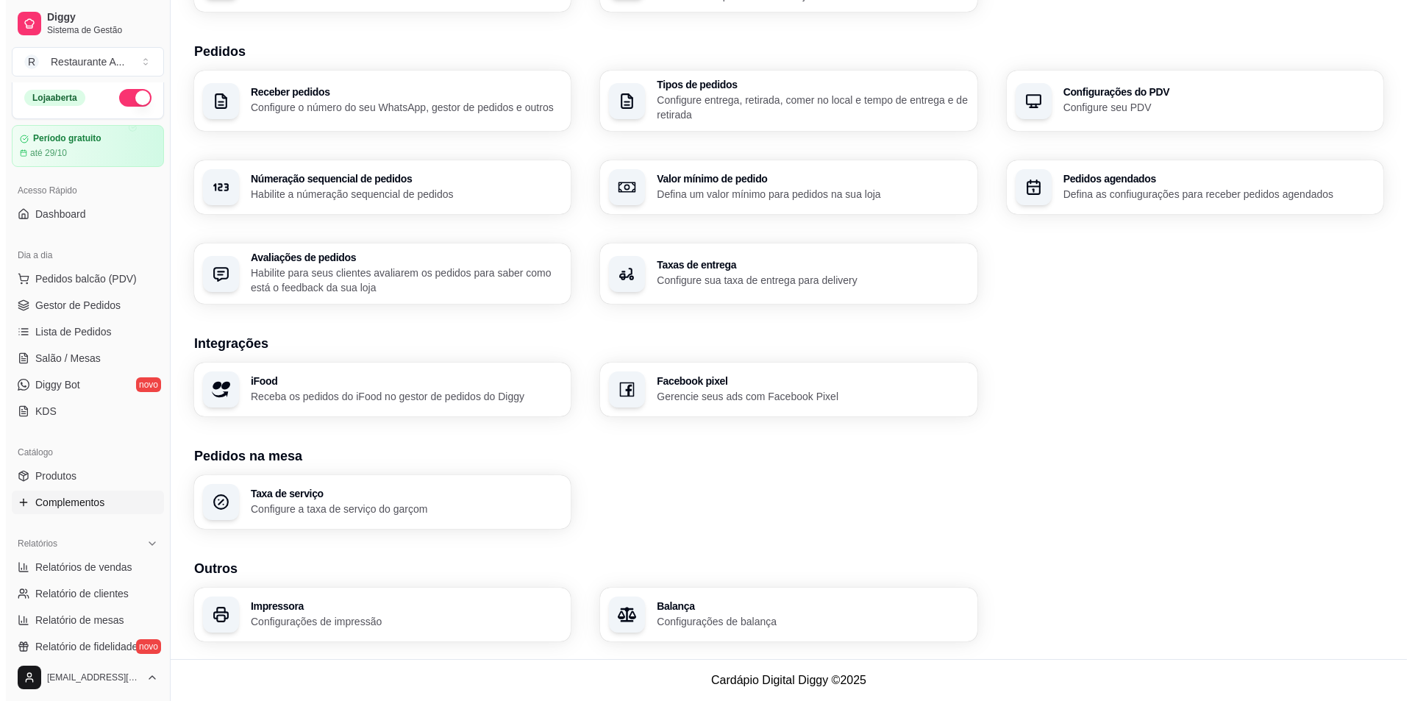
scroll to position [0, 0]
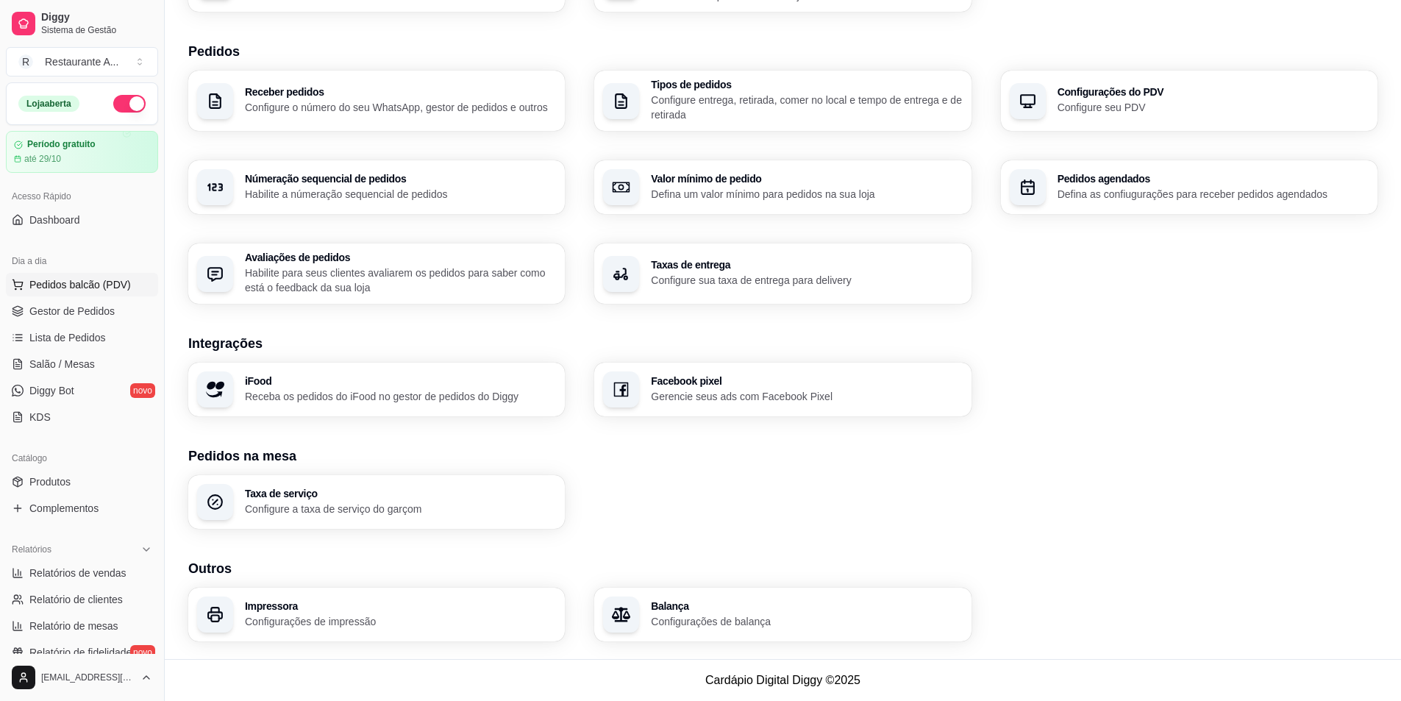
click at [94, 285] on span "Pedidos balcão (PDV)" at bounding box center [80, 284] width 102 height 15
